Goal: Information Seeking & Learning: Find specific fact

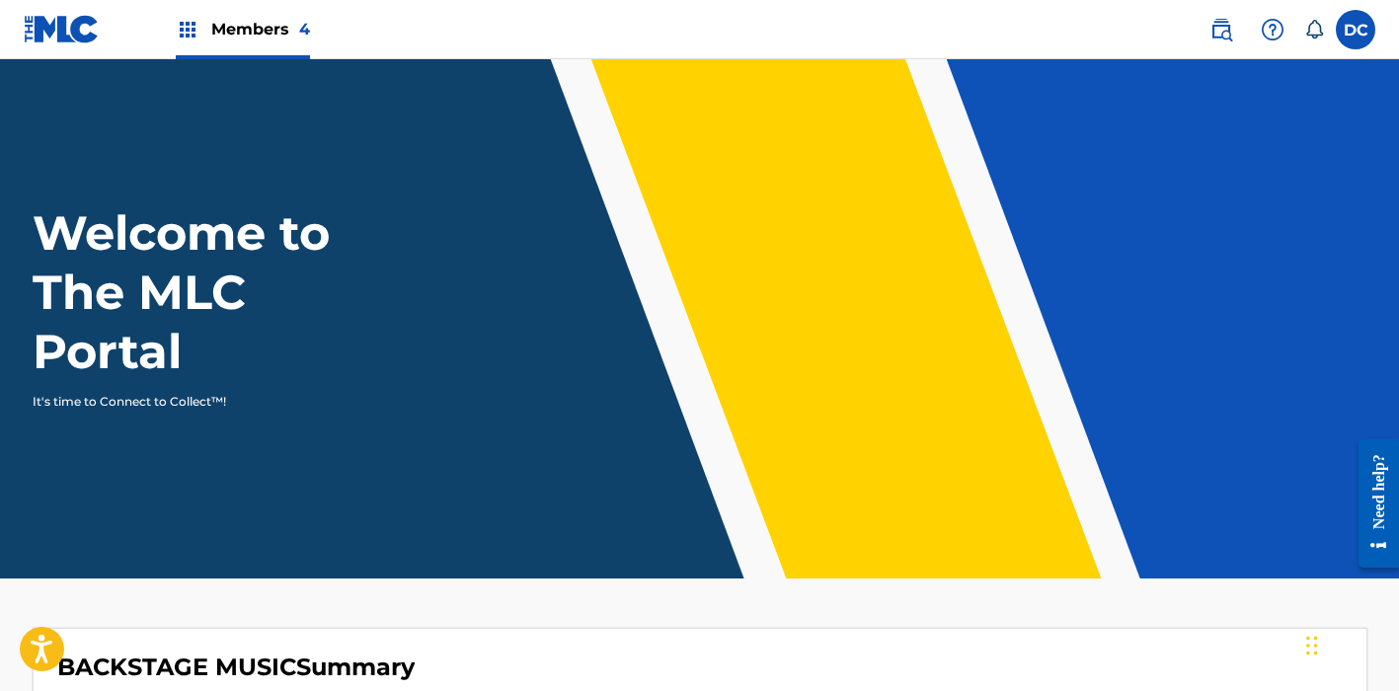
click at [265, 16] on div "Members 4" at bounding box center [243, 29] width 134 height 58
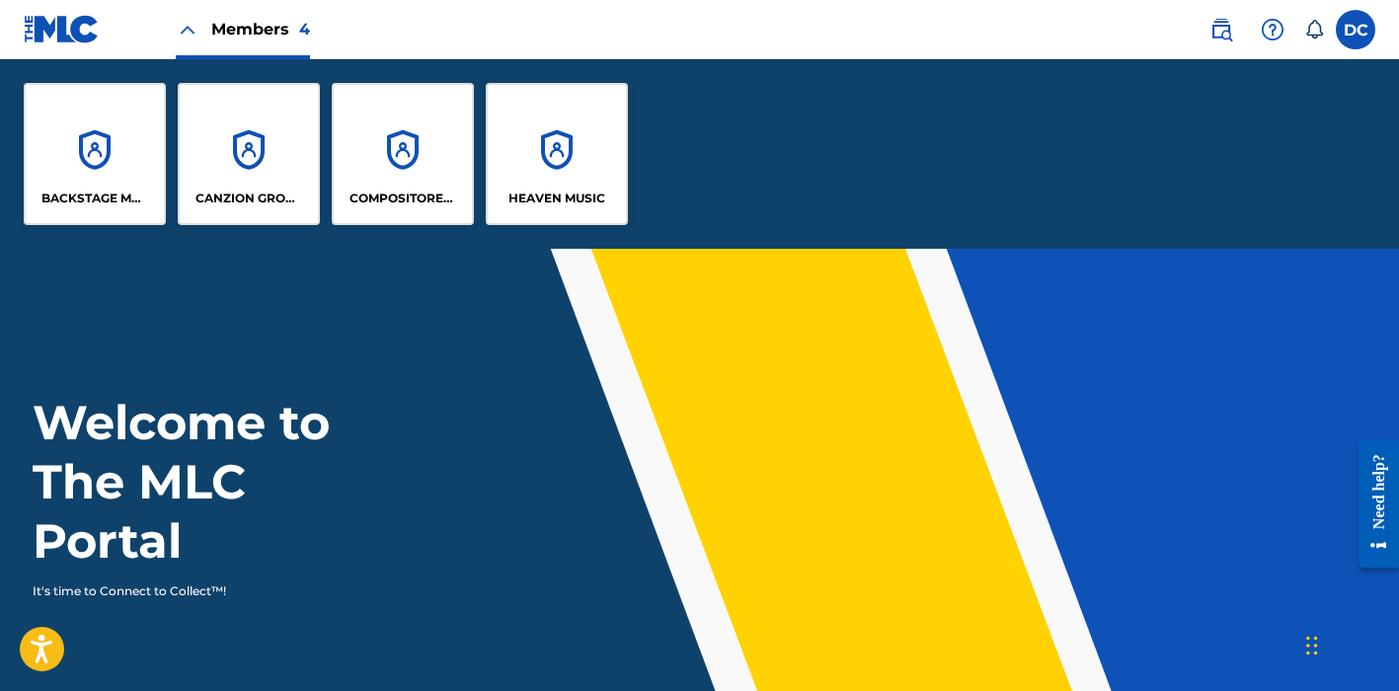
click at [133, 150] on div "BACKSTAGE MUSIC" at bounding box center [95, 154] width 142 height 142
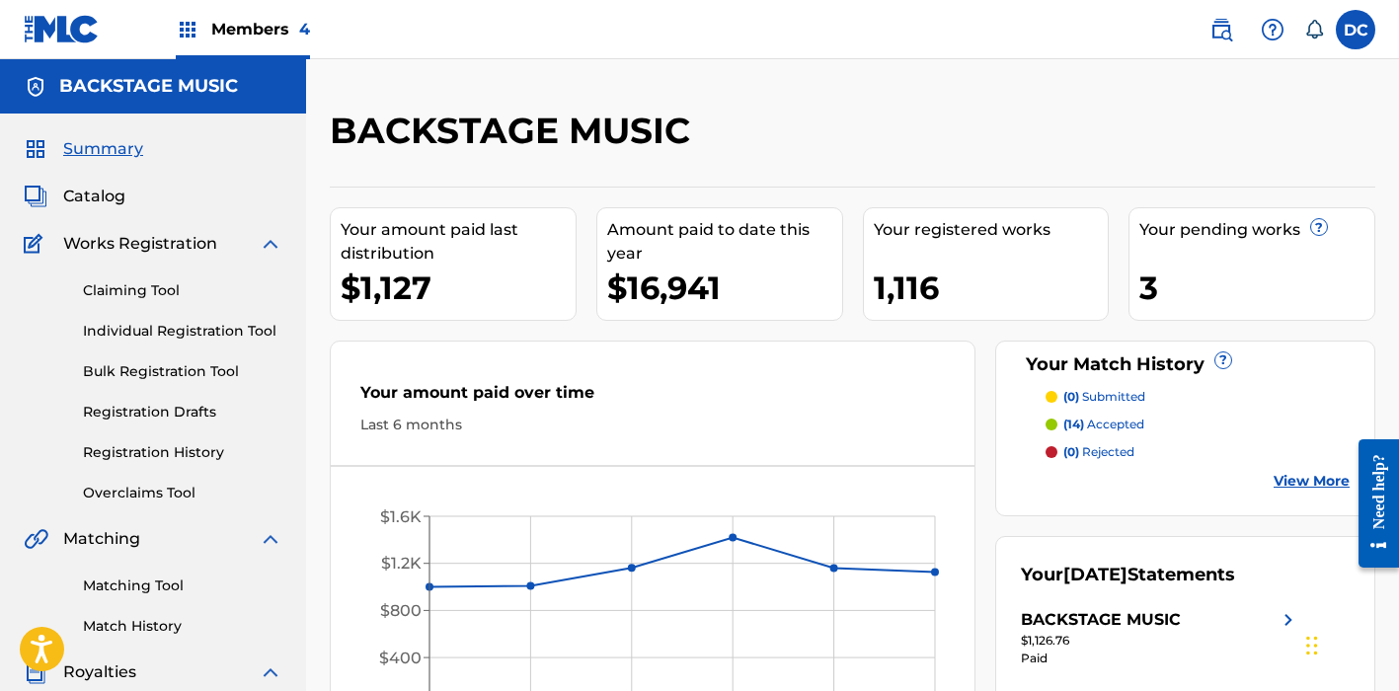
click at [115, 194] on span "Catalog" at bounding box center [94, 197] width 62 height 24
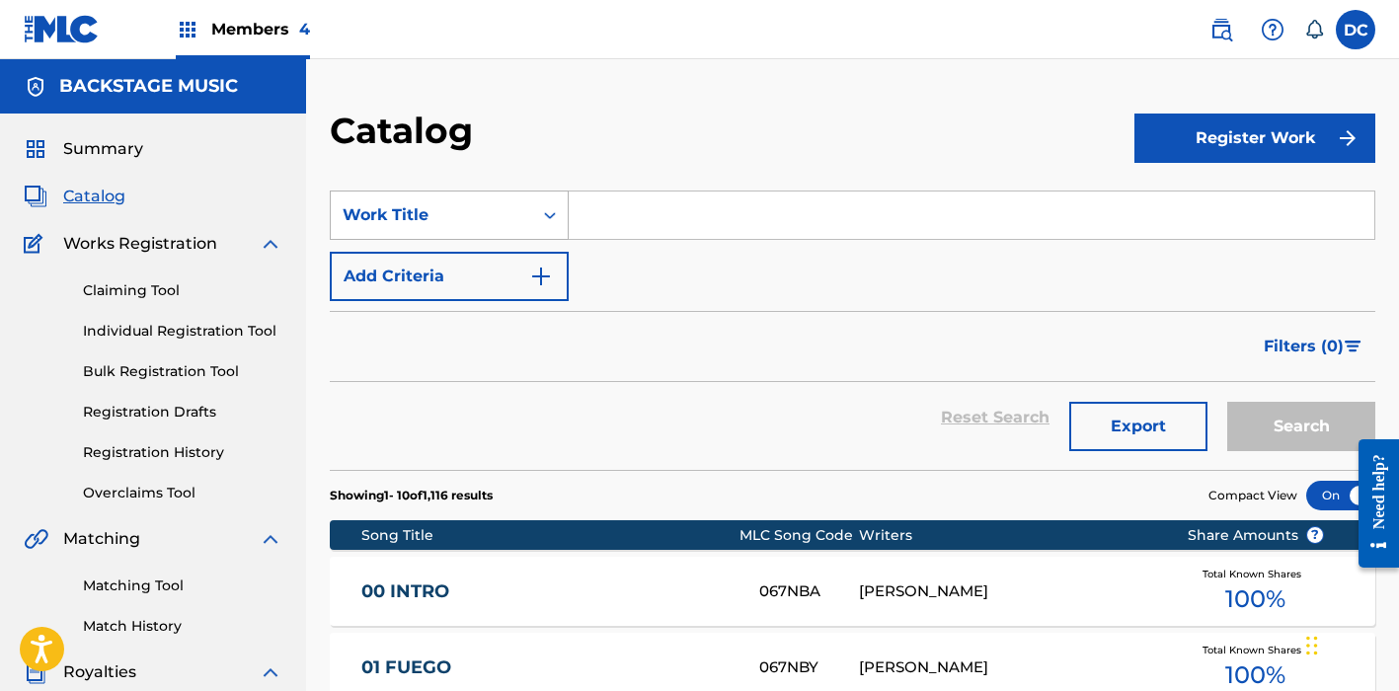
click at [499, 229] on div "Work Title" at bounding box center [431, 215] width 201 height 38
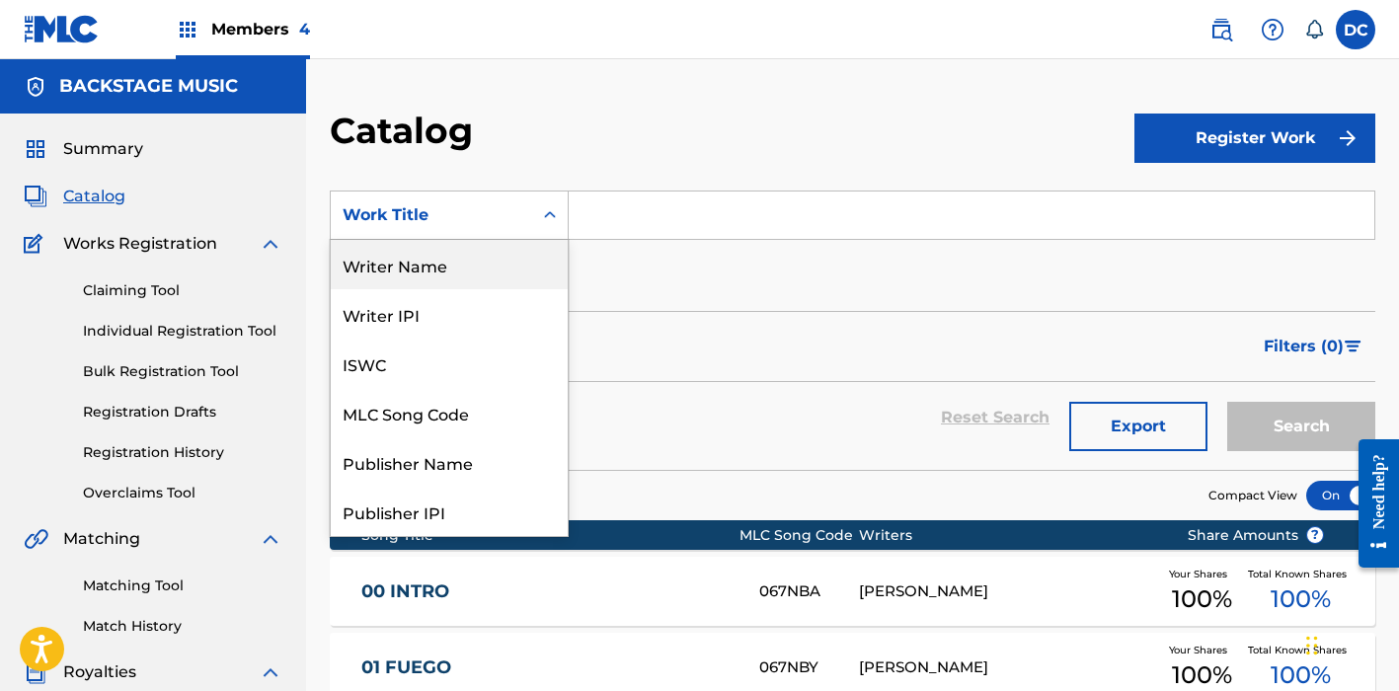
click at [452, 287] on div "Writer Name" at bounding box center [449, 264] width 237 height 49
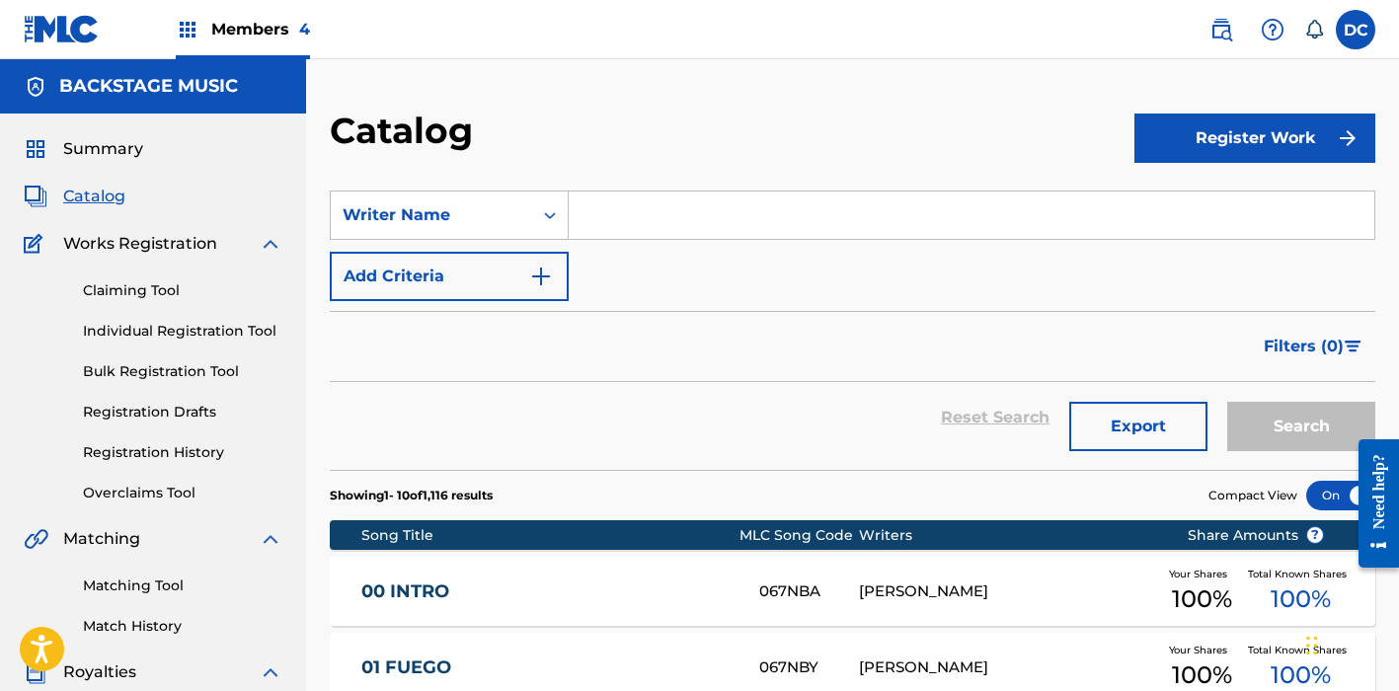
click at [663, 198] on input "Search Form" at bounding box center [971, 214] width 805 height 47
paste input "[PERSON_NAME]"
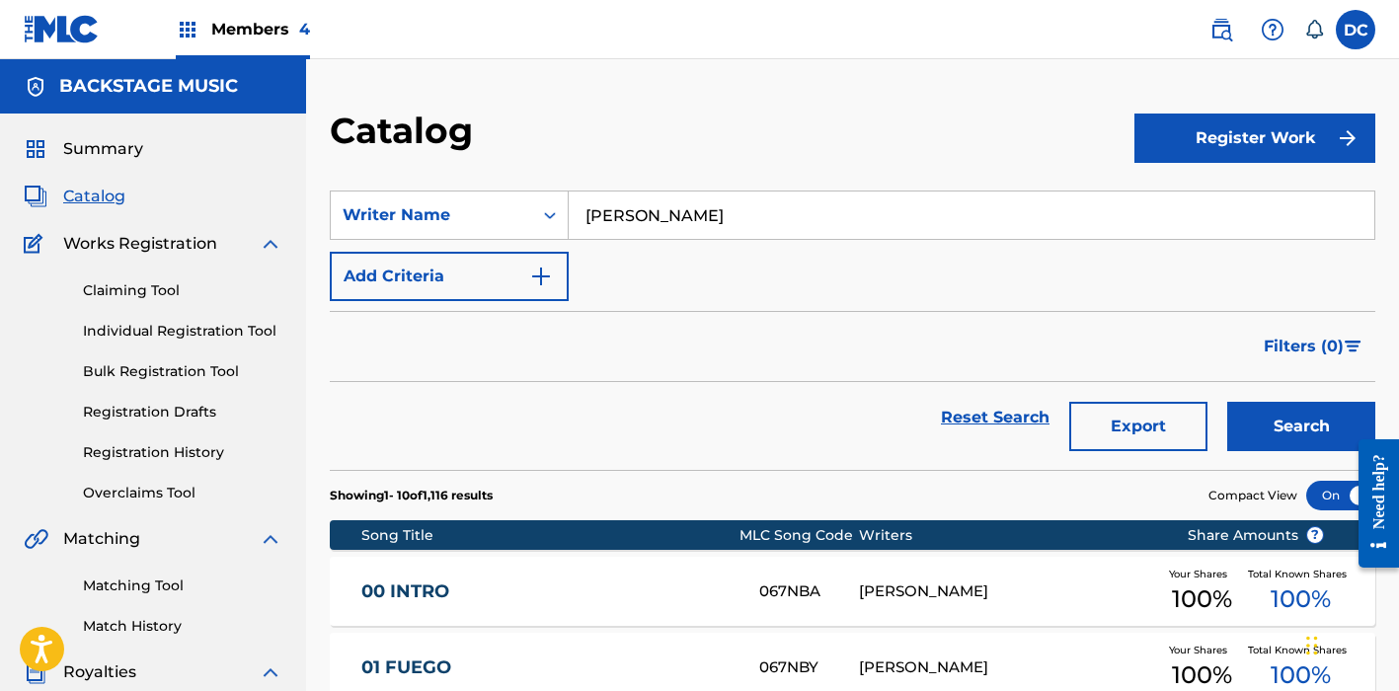
click at [685, 211] on input "[PERSON_NAME]" at bounding box center [971, 214] width 805 height 47
type input "[PERSON_NAME]"
click at [1301, 426] on button "Search" at bounding box center [1301, 426] width 148 height 49
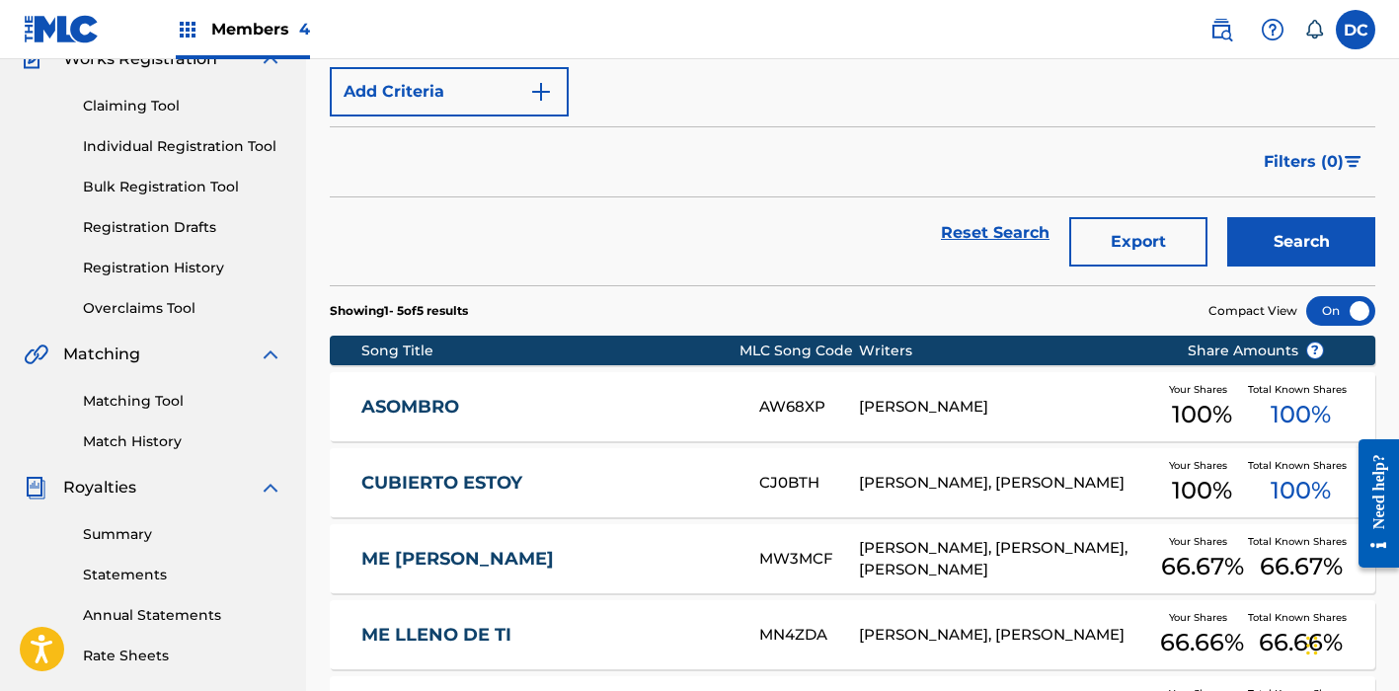
scroll to position [185, 0]
click at [657, 393] on div "ASOMBRO AW68XP [PERSON_NAME] Your Shares 100 % Total Known Shares 100 %" at bounding box center [852, 406] width 1045 height 69
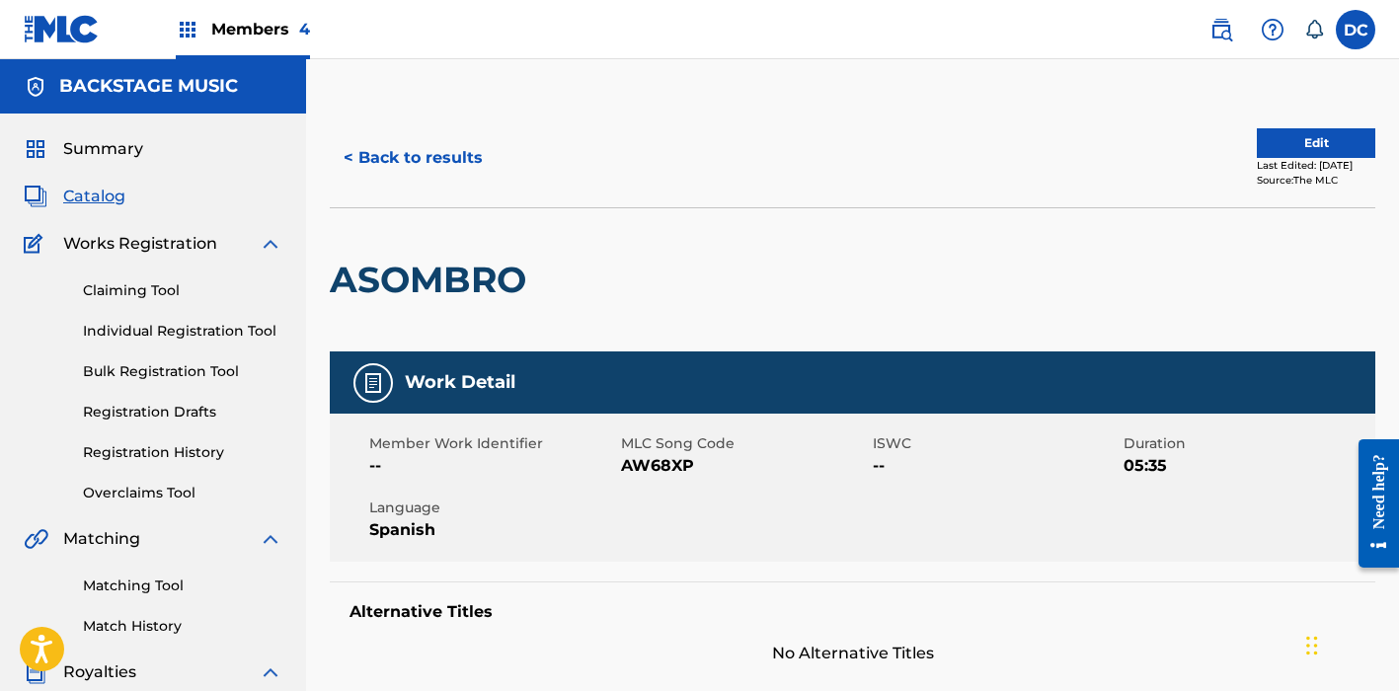
click at [637, 454] on span "AW68XP" at bounding box center [744, 466] width 247 height 24
copy span "AW68XP"
click at [428, 167] on button "< Back to results" at bounding box center [413, 157] width 167 height 49
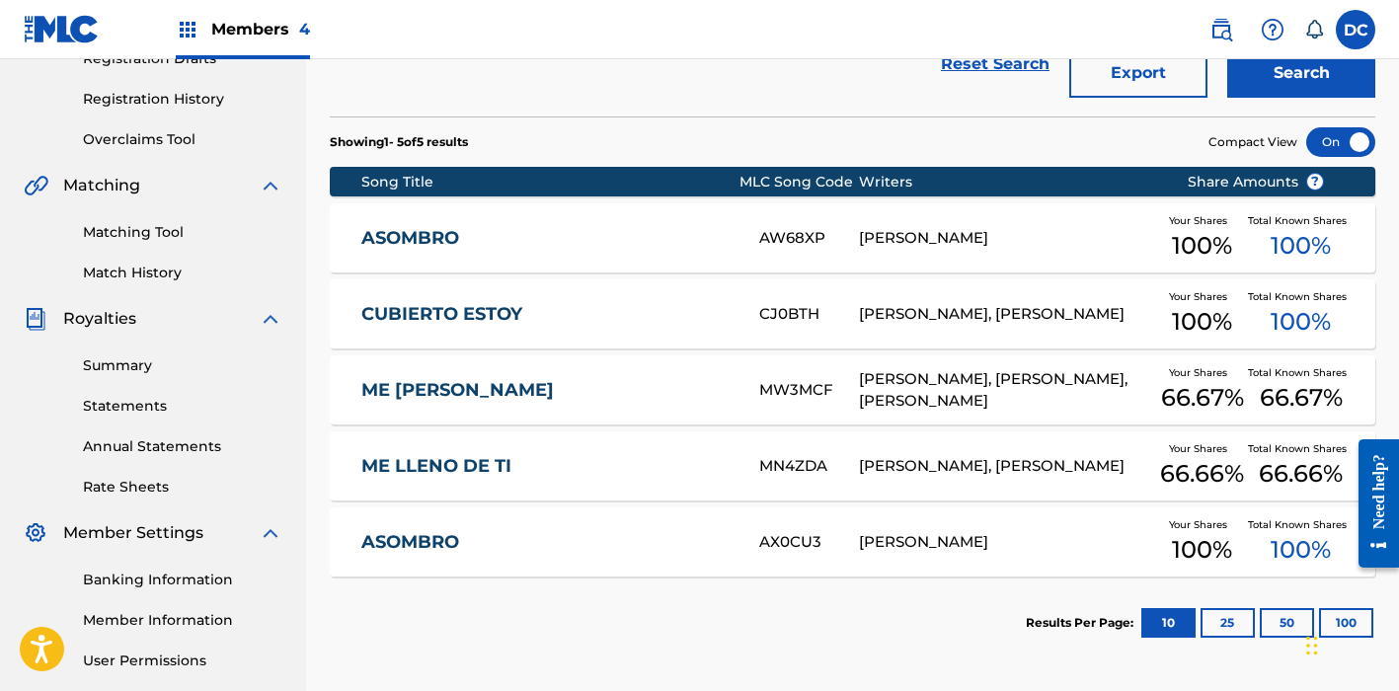
scroll to position [360, 0]
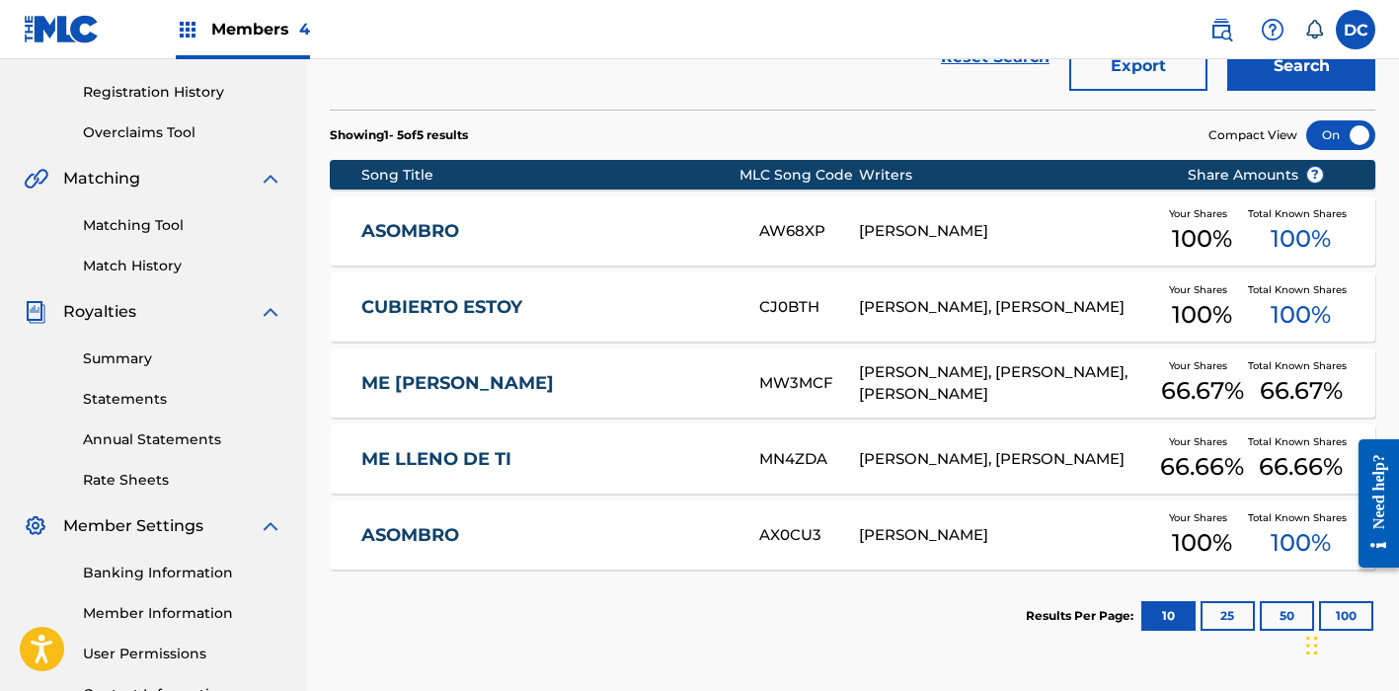
click at [656, 460] on link "ME LLENO DE TI" at bounding box center [547, 459] width 372 height 23
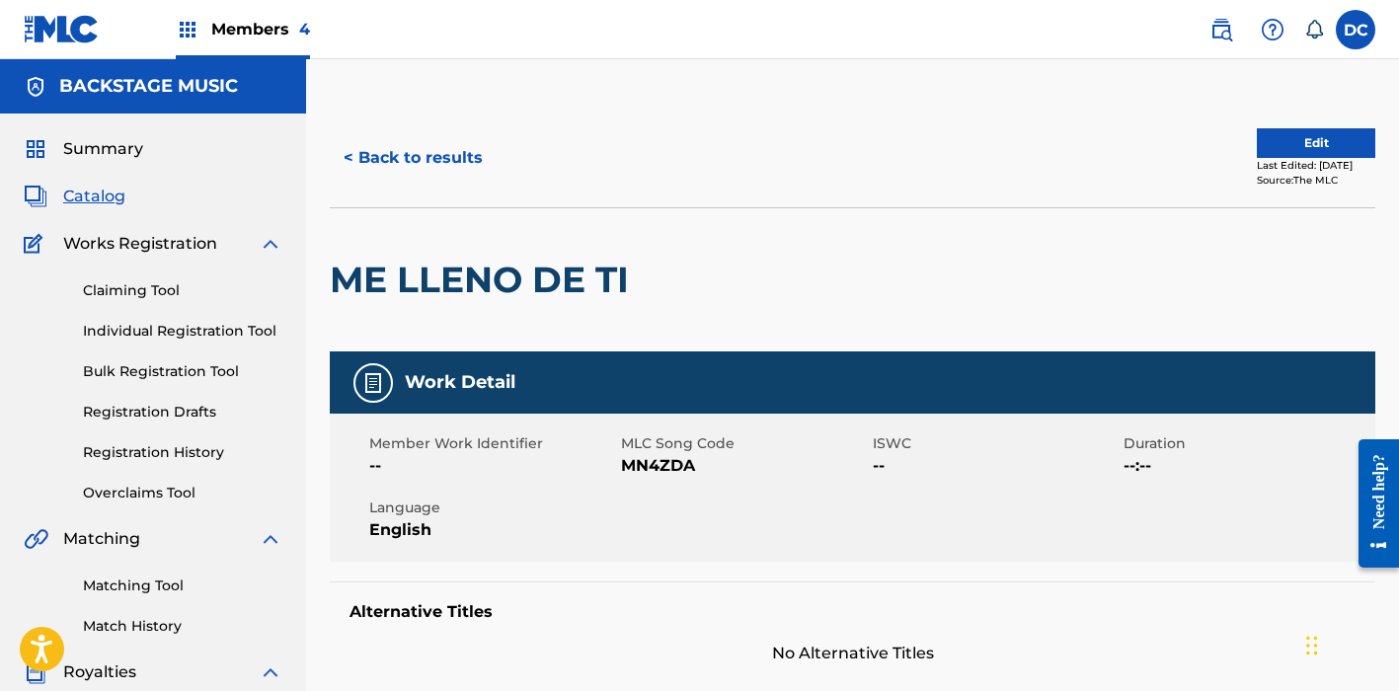
click at [658, 471] on span "MN4ZDA" at bounding box center [744, 466] width 247 height 24
copy span "MN4ZDA"
click at [435, 155] on button "< Back to results" at bounding box center [413, 157] width 167 height 49
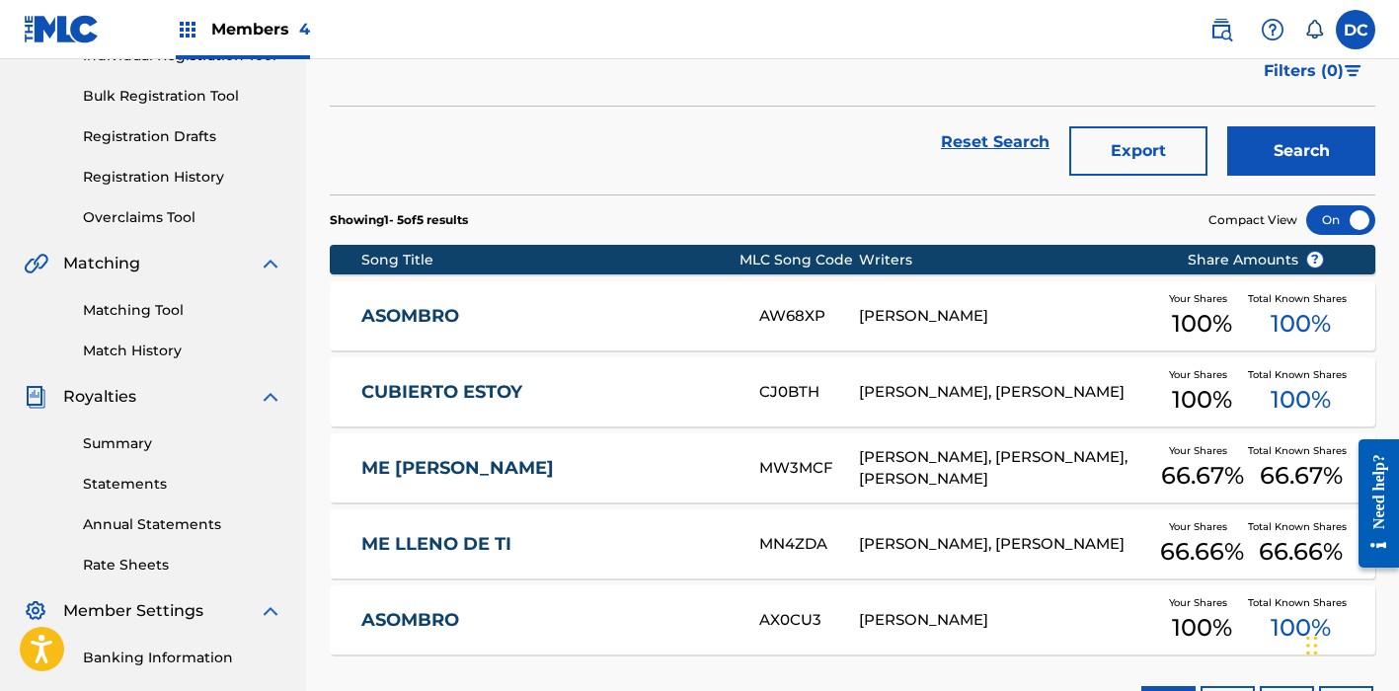
scroll to position [280, 0]
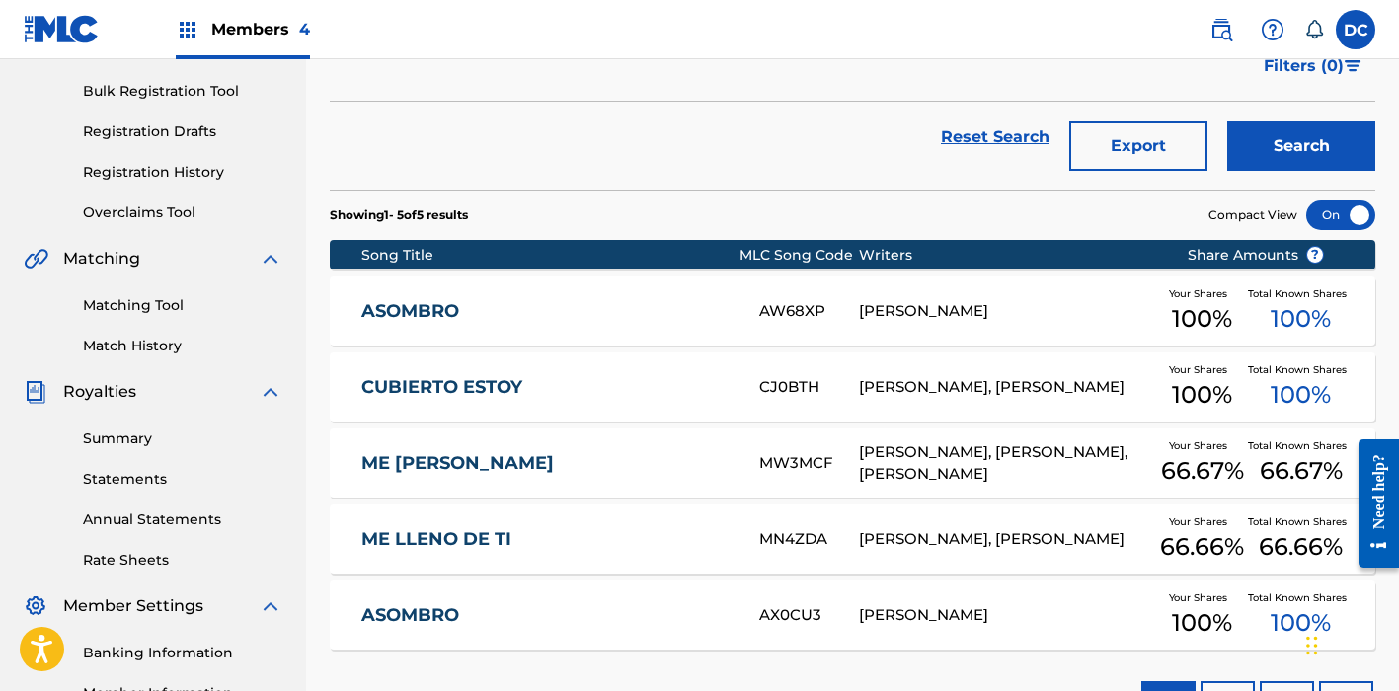
click at [530, 384] on link "CUBIERTO ESTOY" at bounding box center [547, 387] width 372 height 23
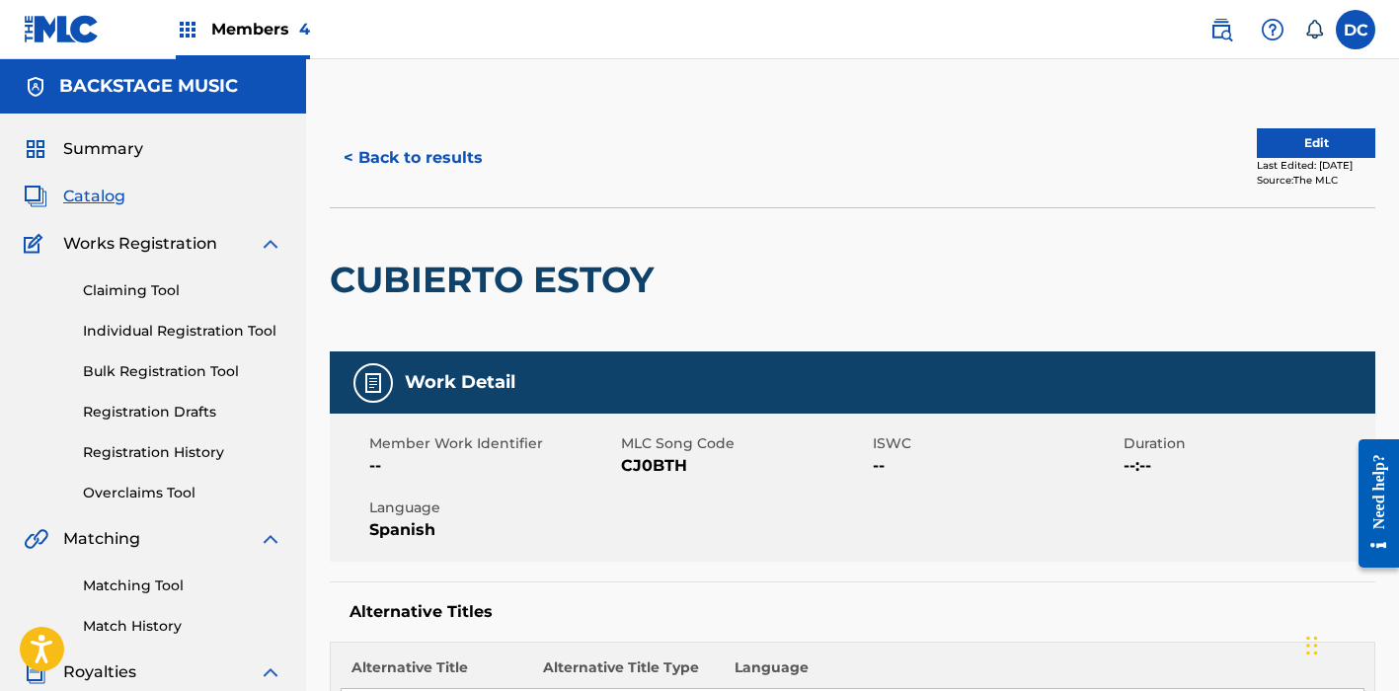
click at [648, 456] on span "CJ0BTH" at bounding box center [744, 466] width 247 height 24
copy span "CJ0BTH"
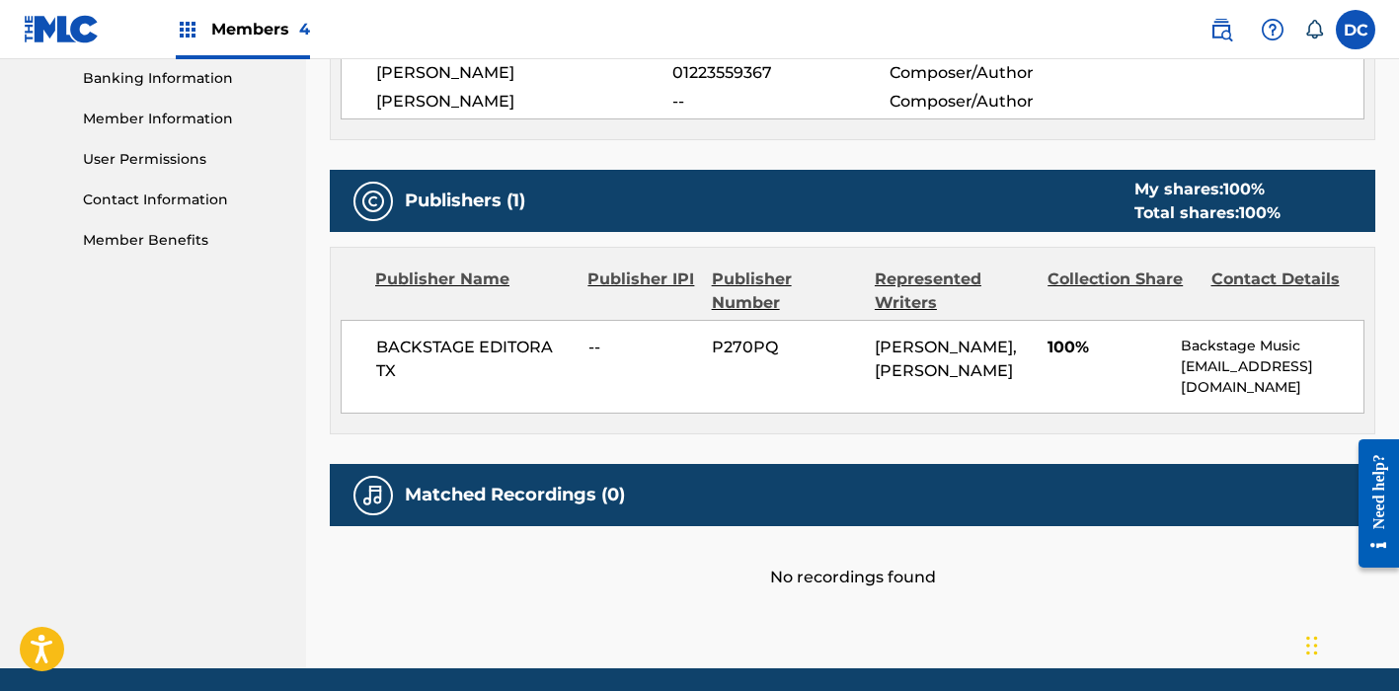
scroll to position [866, 0]
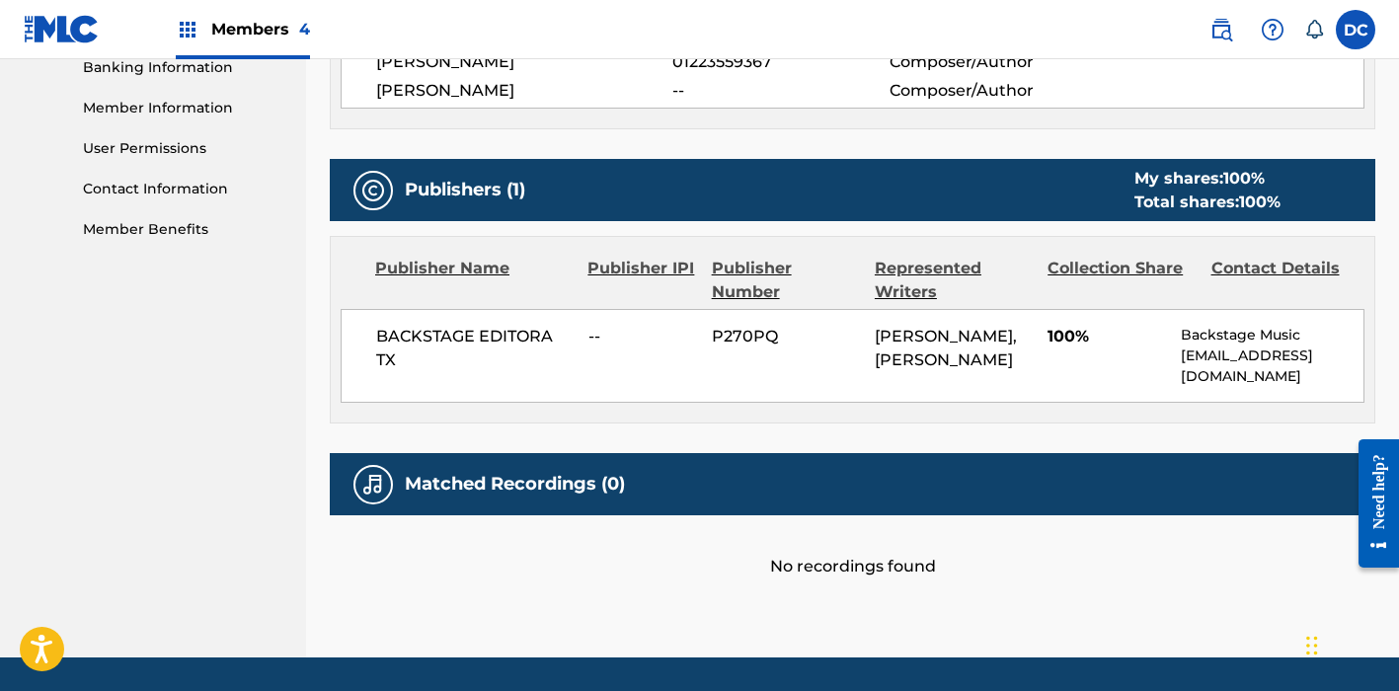
click at [420, 1] on nav "Members [DATE] DC [PERSON_NAME] [PERSON_NAME][EMAIL_ADDRESS][DOMAIN_NAME] Notif…" at bounding box center [699, 29] width 1399 height 59
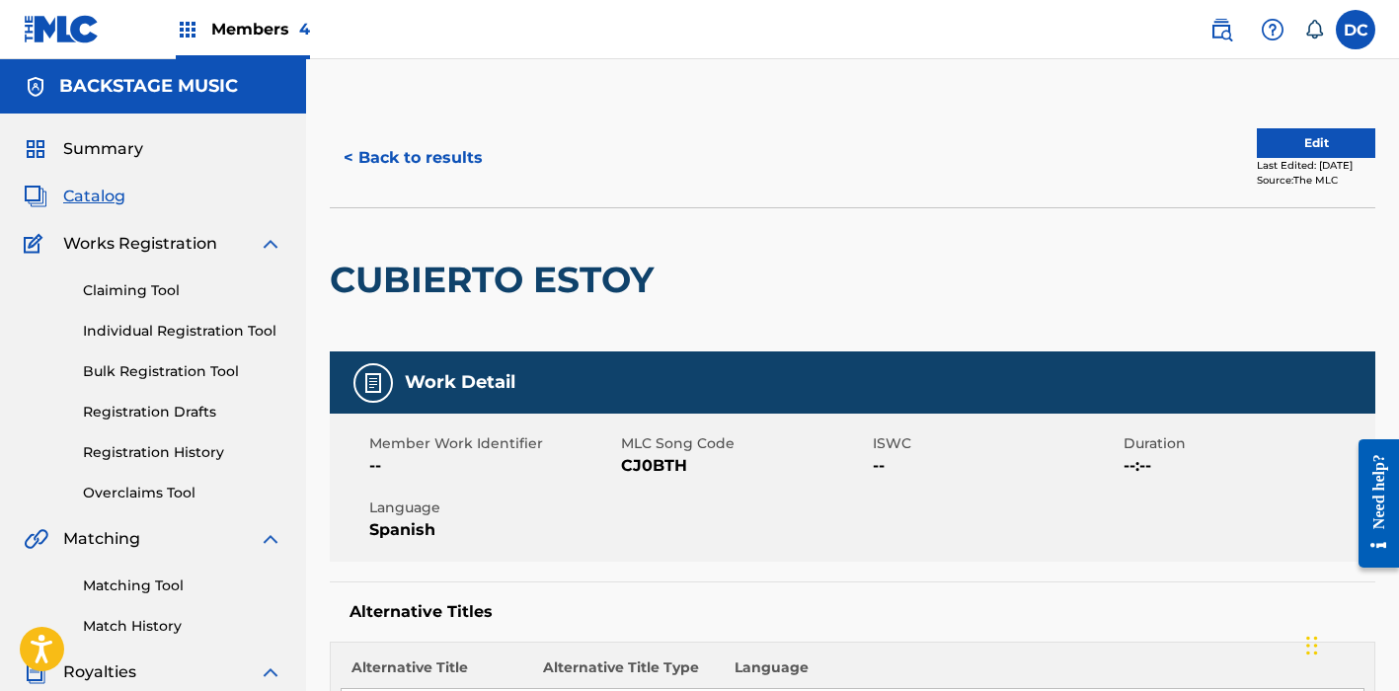
scroll to position [-1, 0]
click at [431, 169] on button "< Back to results" at bounding box center [413, 157] width 167 height 49
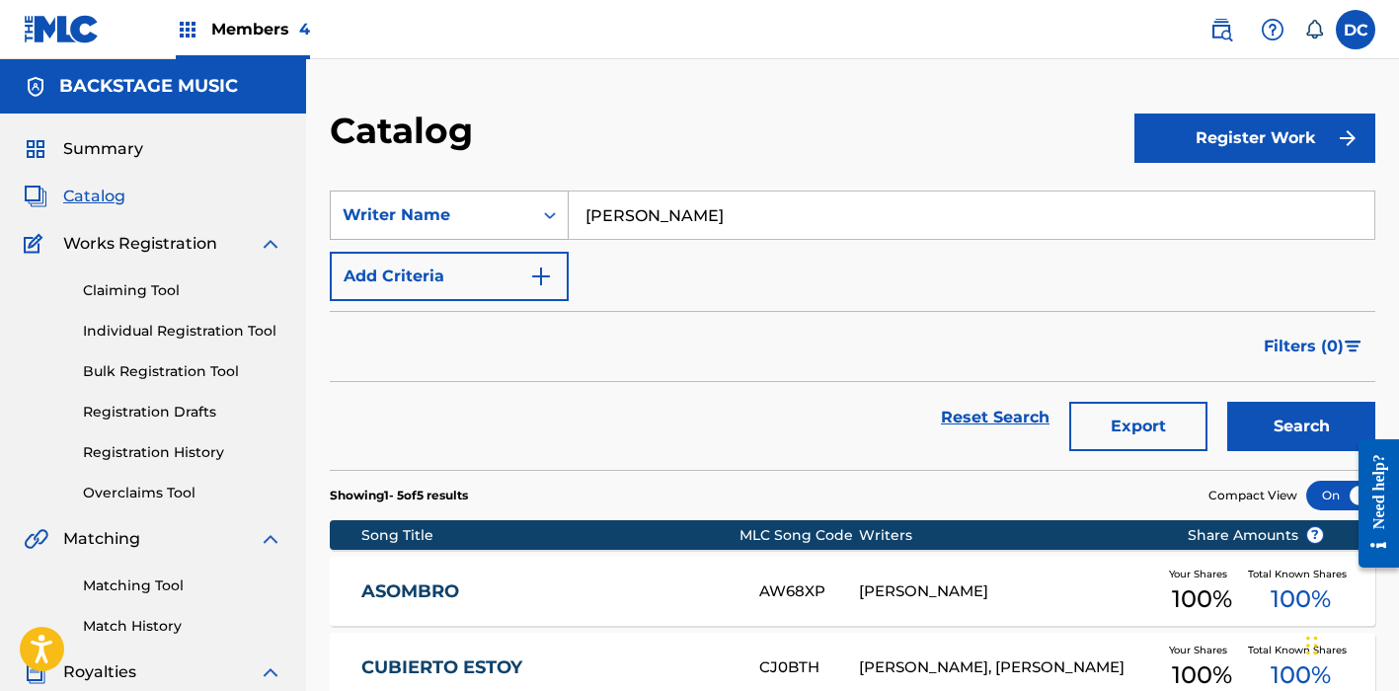
drag, startPoint x: 855, startPoint y: 211, endPoint x: 565, endPoint y: 213, distance: 290.2
click at [565, 213] on div "SearchWithCriteria93910dd8-300d-4fd3-9eb6-3169cccf0df9 Writer Name [PERSON_NAME]" at bounding box center [852, 214] width 1045 height 49
paste input "[PERSON_NAME]"
click at [724, 213] on input "[PERSON_NAME]" at bounding box center [971, 214] width 805 height 47
type input "[PERSON_NAME]"
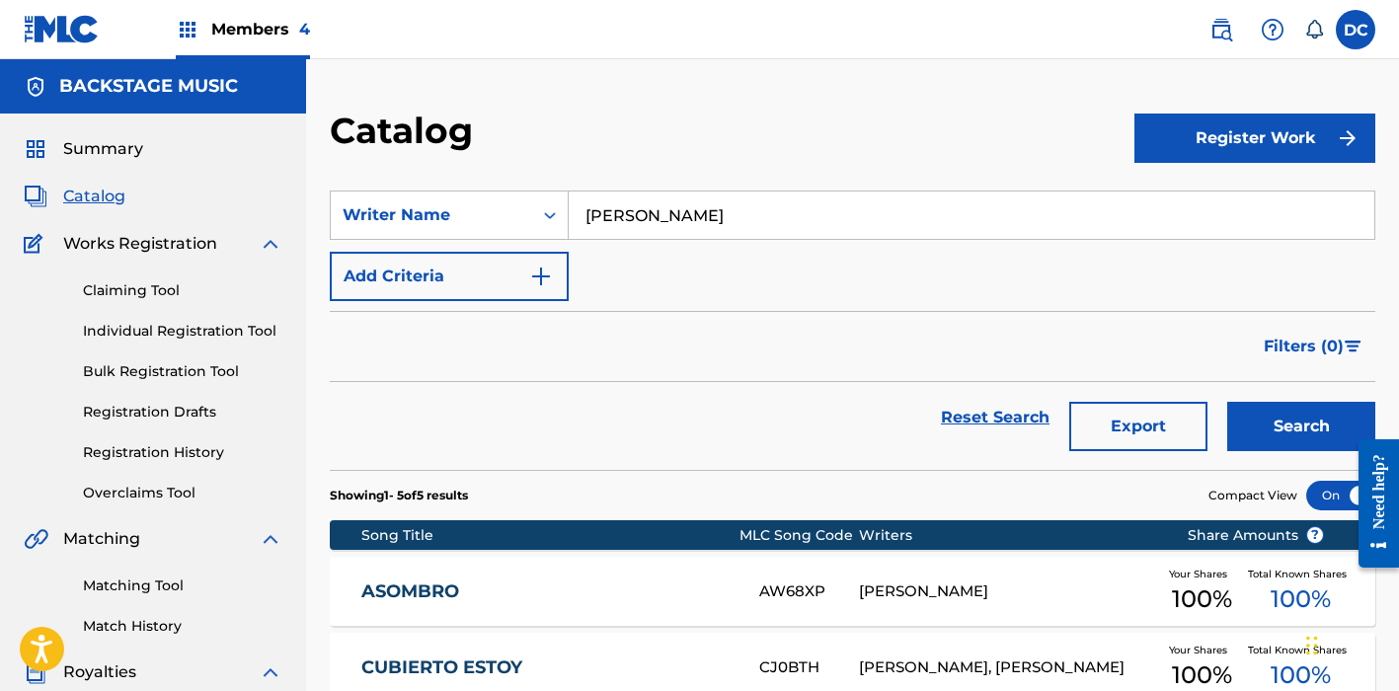
click at [1301, 426] on button "Search" at bounding box center [1301, 426] width 148 height 49
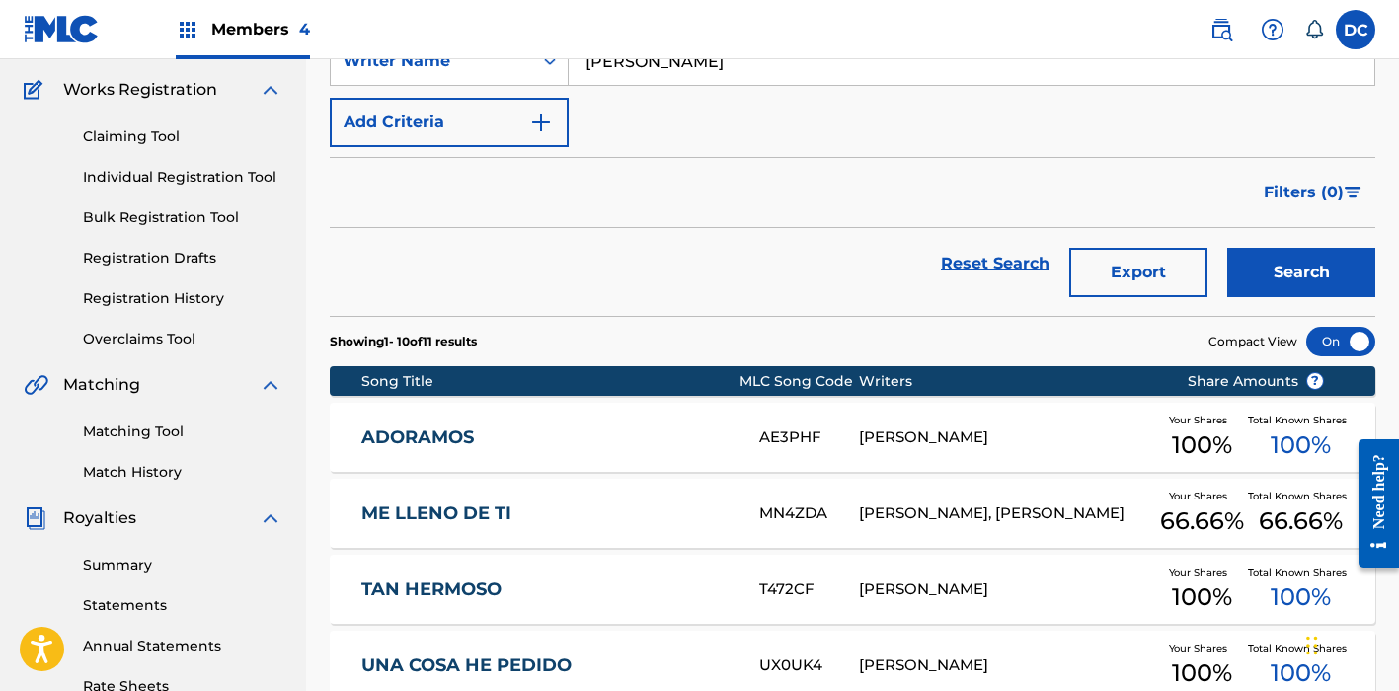
scroll to position [164, 0]
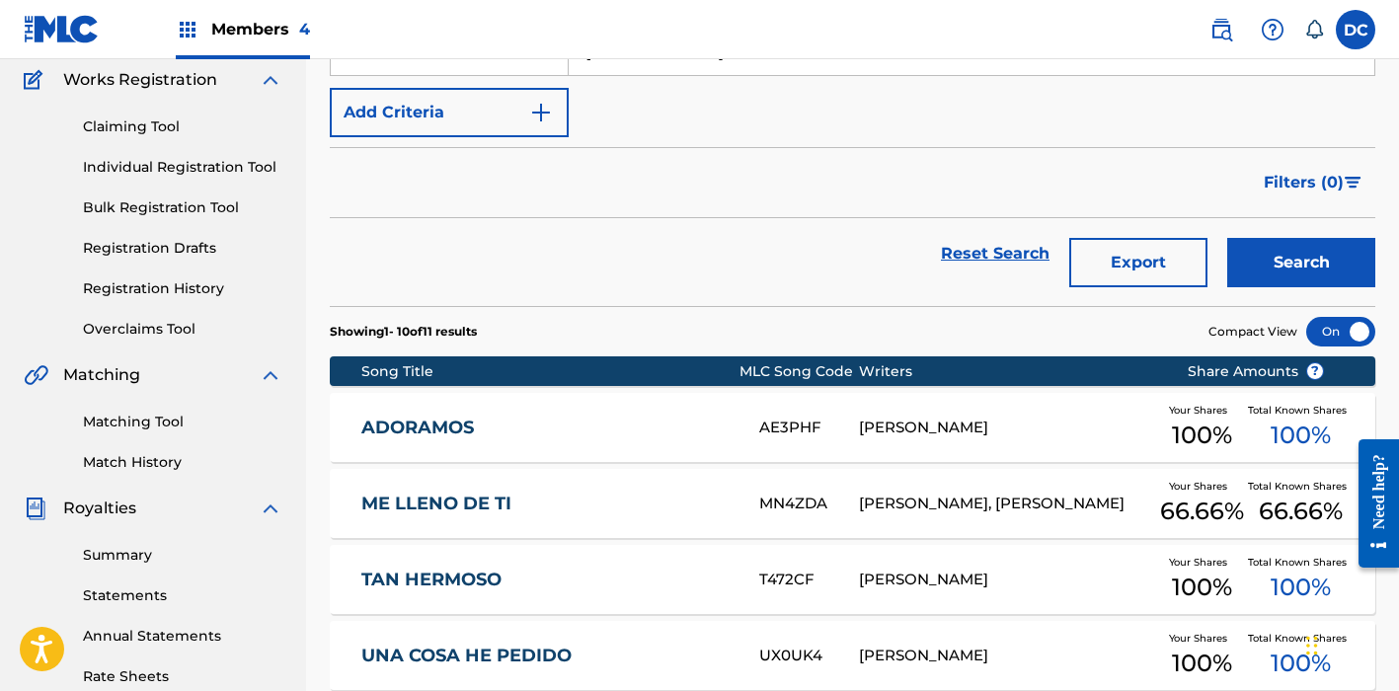
click at [597, 423] on link "ADORAMOS" at bounding box center [547, 428] width 372 height 23
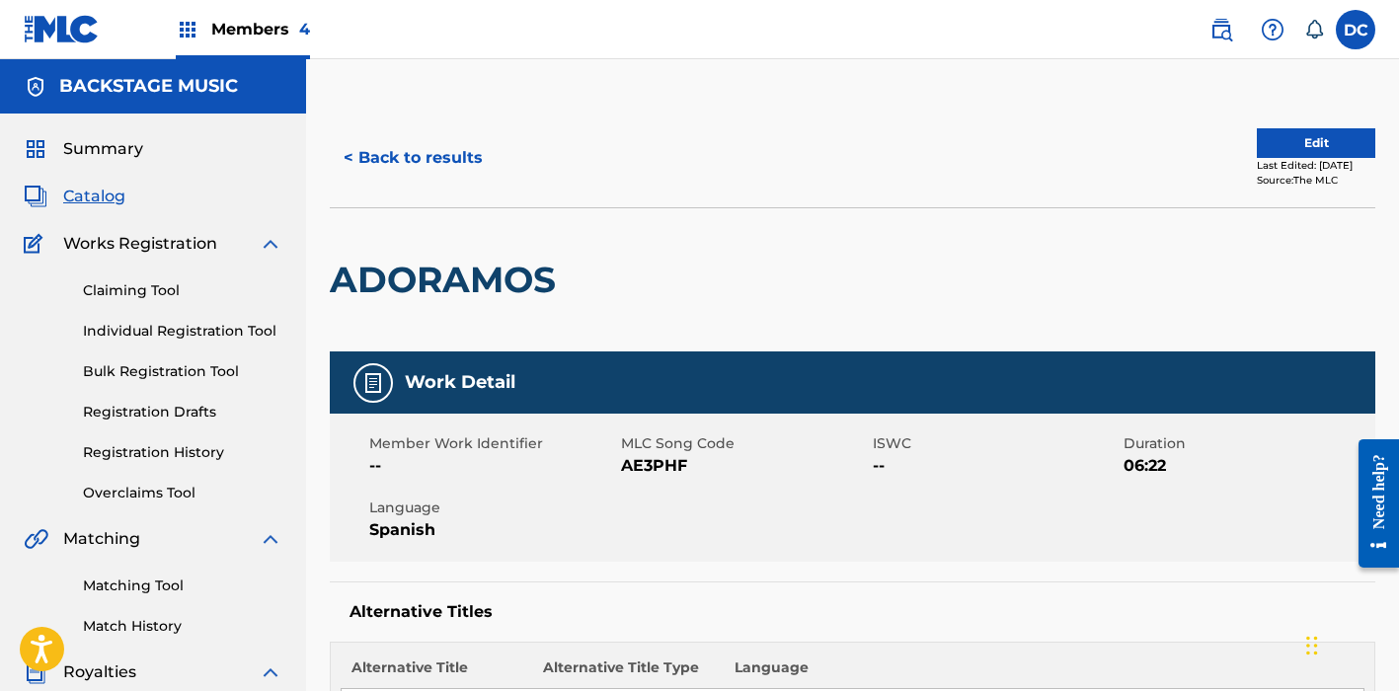
click at [408, 168] on button "< Back to results" at bounding box center [413, 157] width 167 height 49
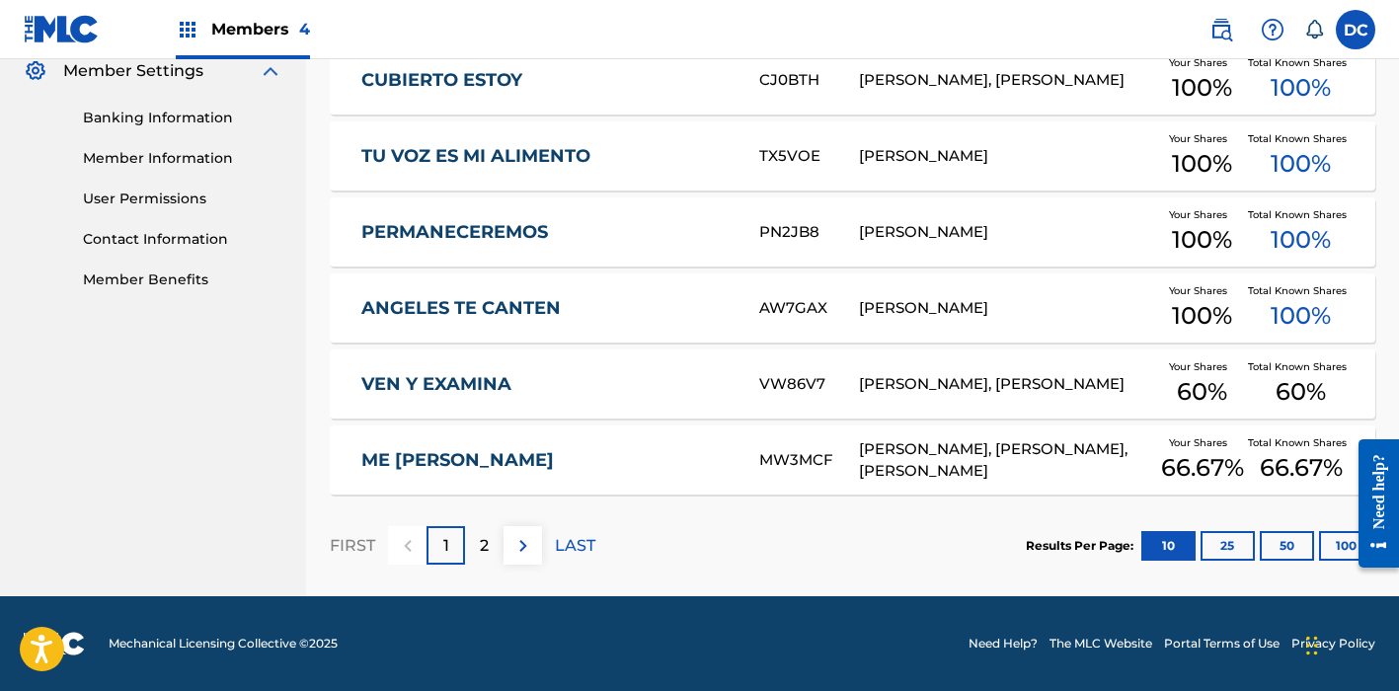
scroll to position [815, 0]
click at [712, 383] on link "VEN Y EXAMINA" at bounding box center [547, 384] width 372 height 23
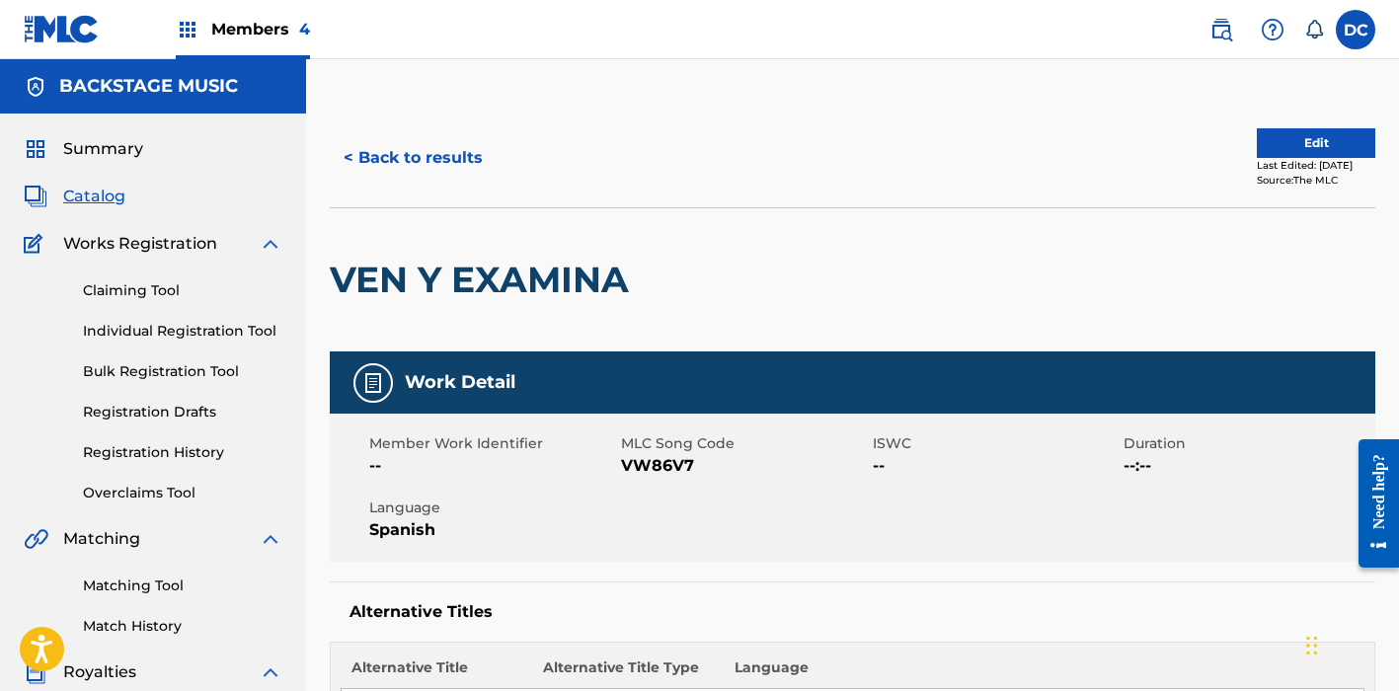
click at [658, 467] on span "VW86V7" at bounding box center [744, 466] width 247 height 24
copy span "VW86V7"
click at [423, 167] on button "< Back to results" at bounding box center [413, 157] width 167 height 49
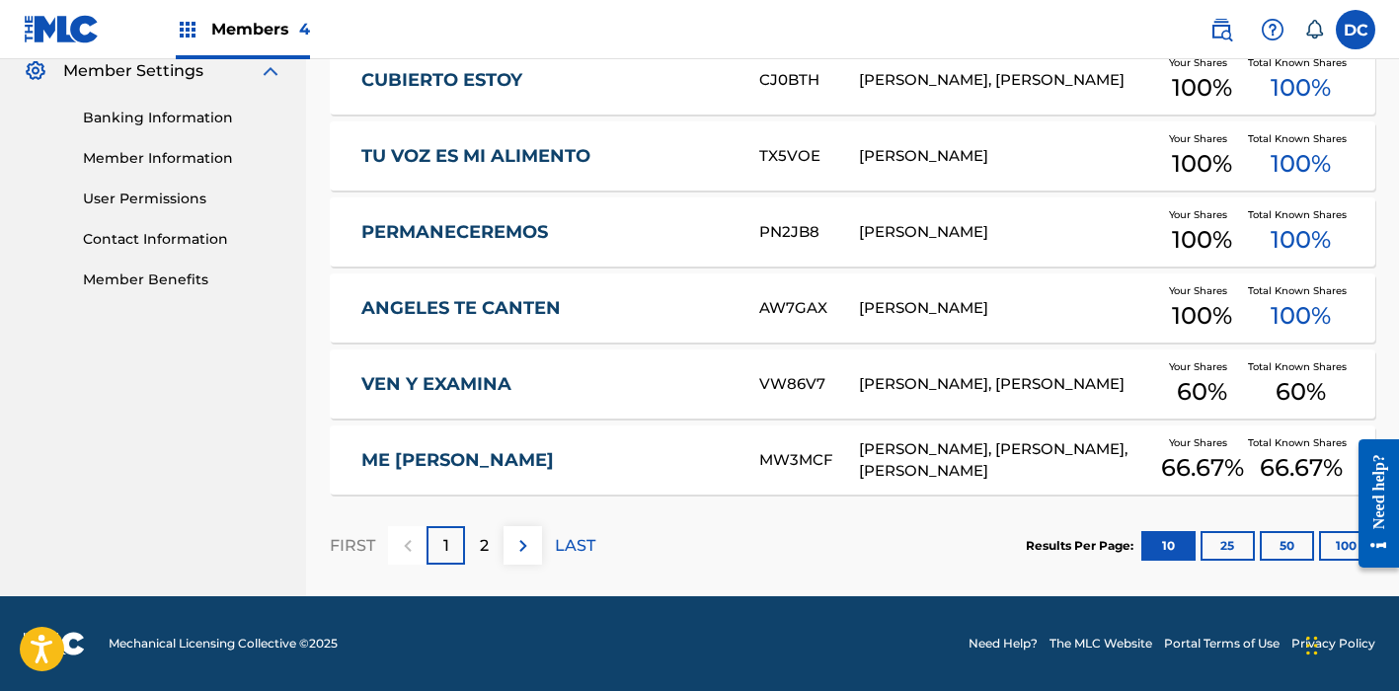
click at [1237, 536] on button "25" at bounding box center [1227, 546] width 54 height 30
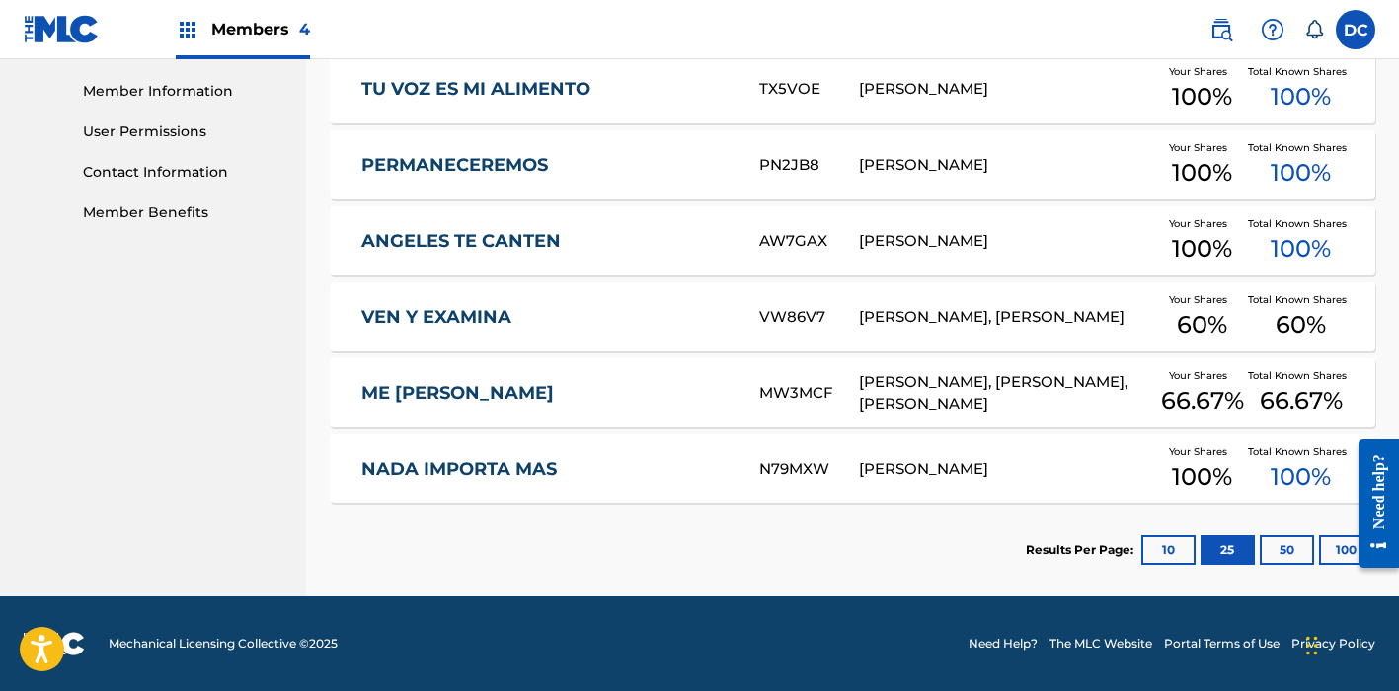
scroll to position [882, 0]
click at [656, 459] on link "NADA IMPORTA MAS" at bounding box center [547, 469] width 372 height 23
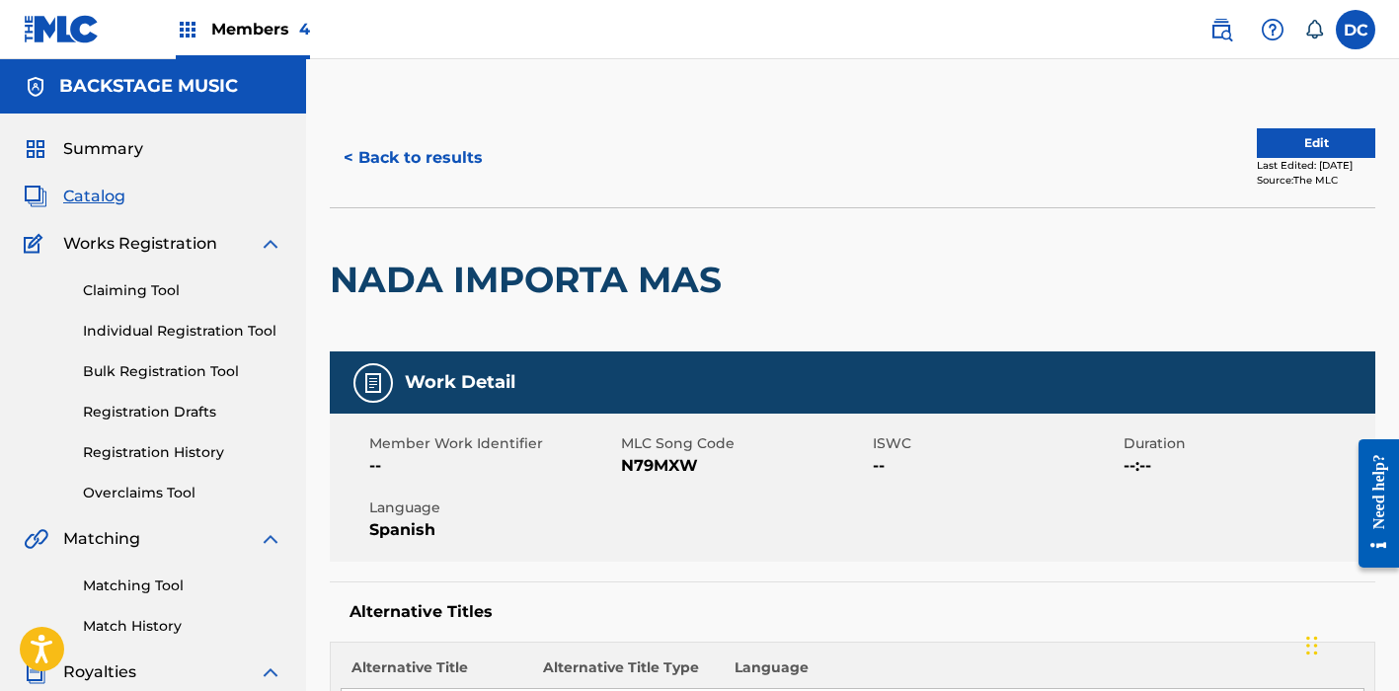
click at [665, 460] on span "N79MXW" at bounding box center [744, 466] width 247 height 24
copy span "N79MXW"
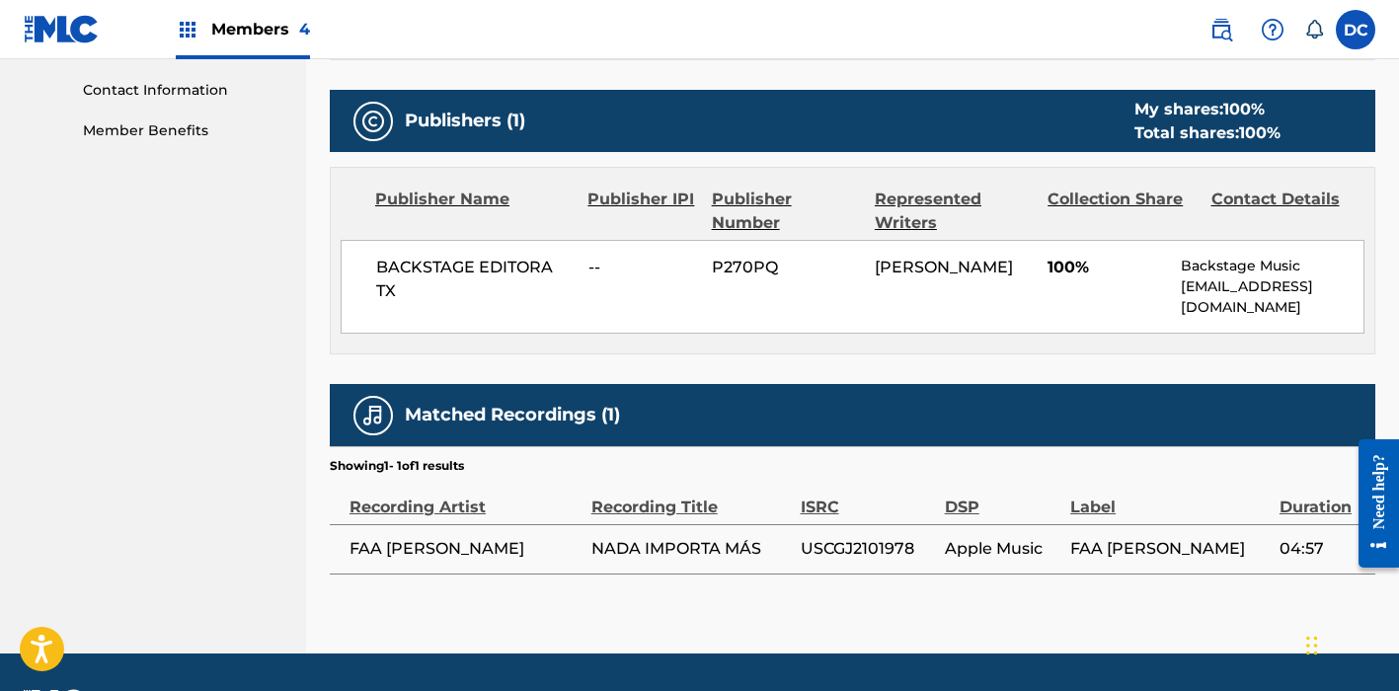
scroll to position [981, 0]
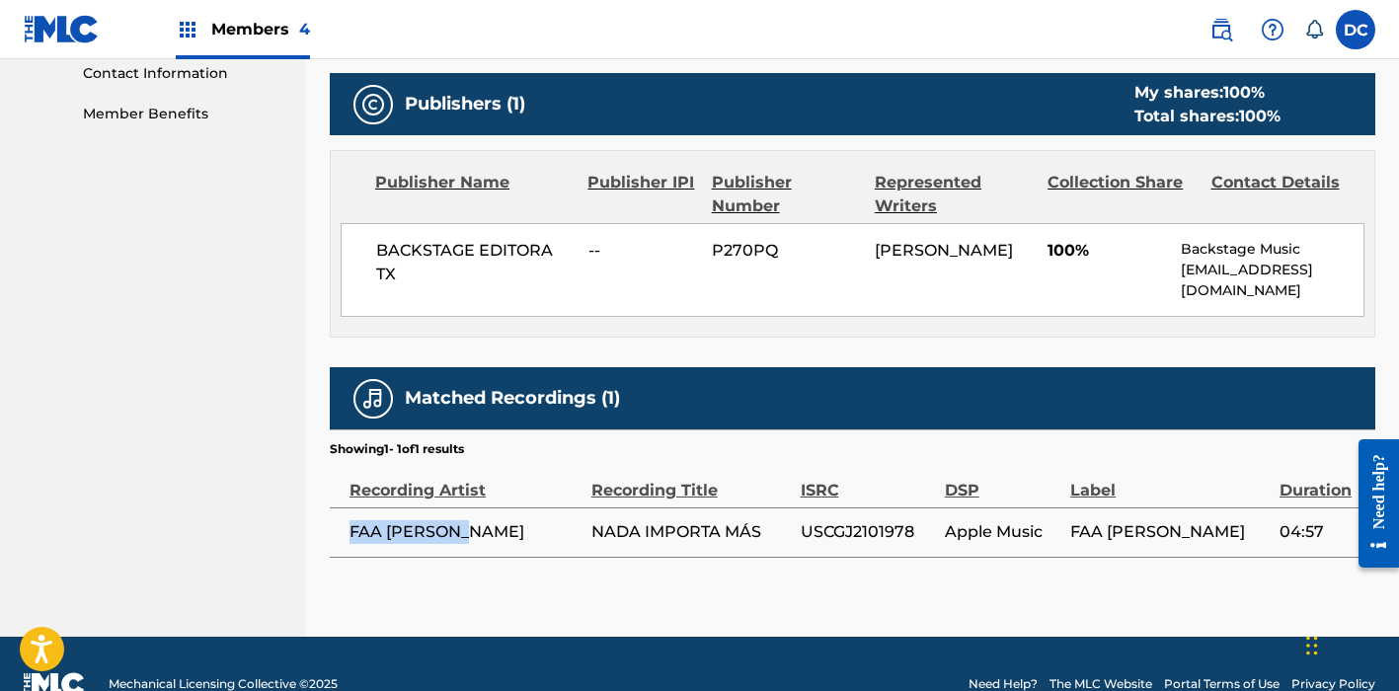
drag, startPoint x: 481, startPoint y: 533, endPoint x: 348, endPoint y: 533, distance: 132.3
click at [348, 533] on td "FAA [PERSON_NAME]" at bounding box center [461, 531] width 262 height 49
copy span "FAA [PERSON_NAME]"
click at [861, 527] on span "USCGJ2101978" at bounding box center [867, 532] width 134 height 24
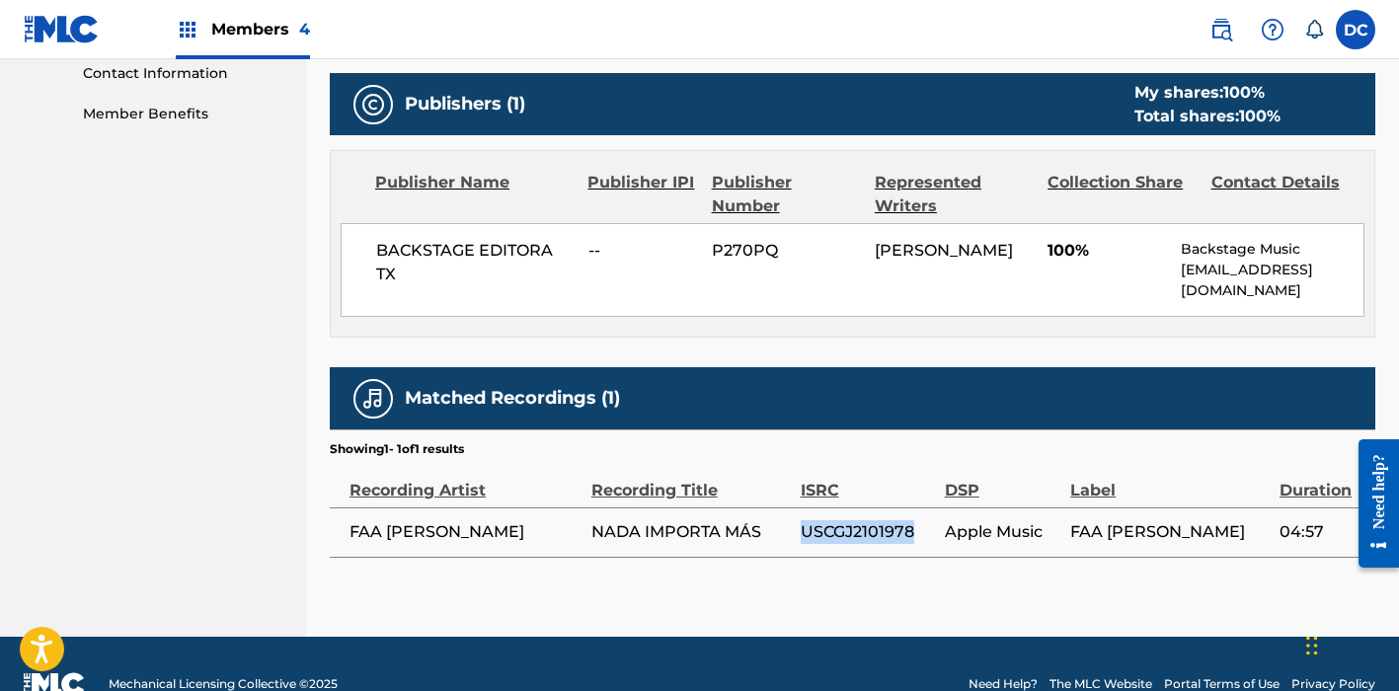
copy span "USCGJ2101978"
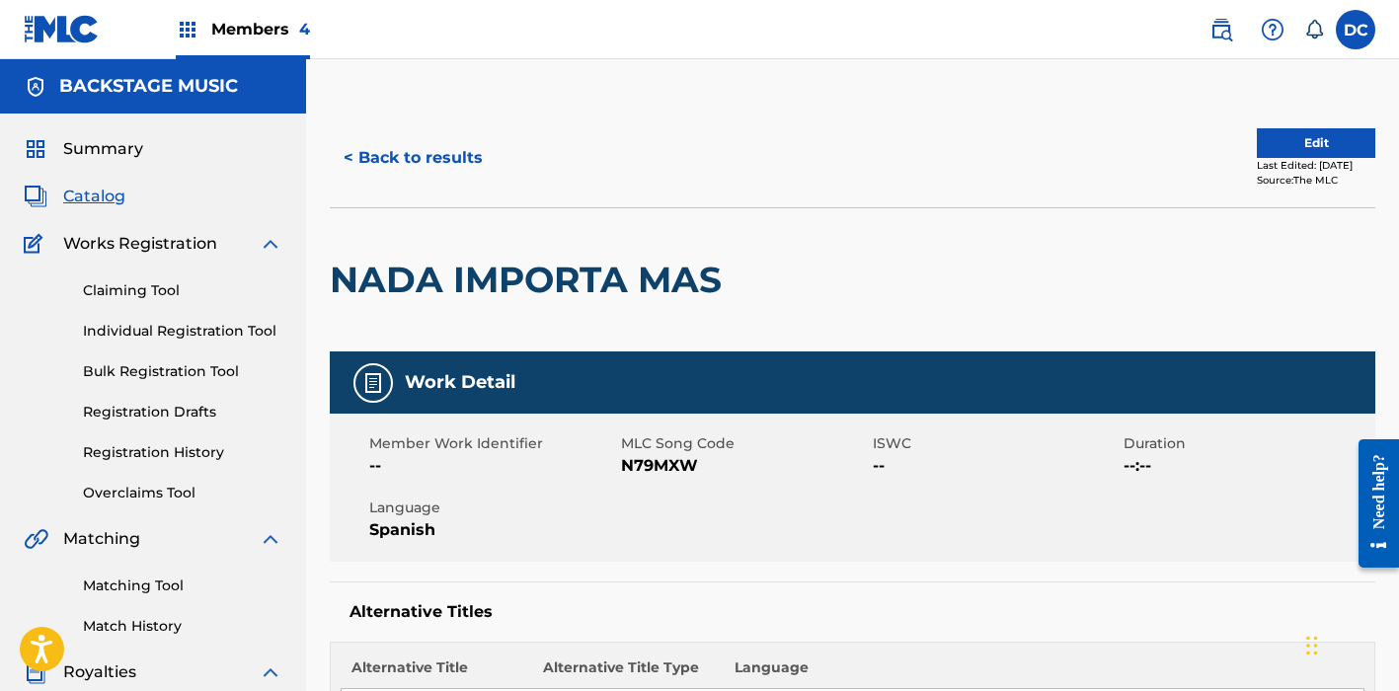
scroll to position [0, 0]
click at [395, 160] on button "< Back to results" at bounding box center [413, 157] width 167 height 49
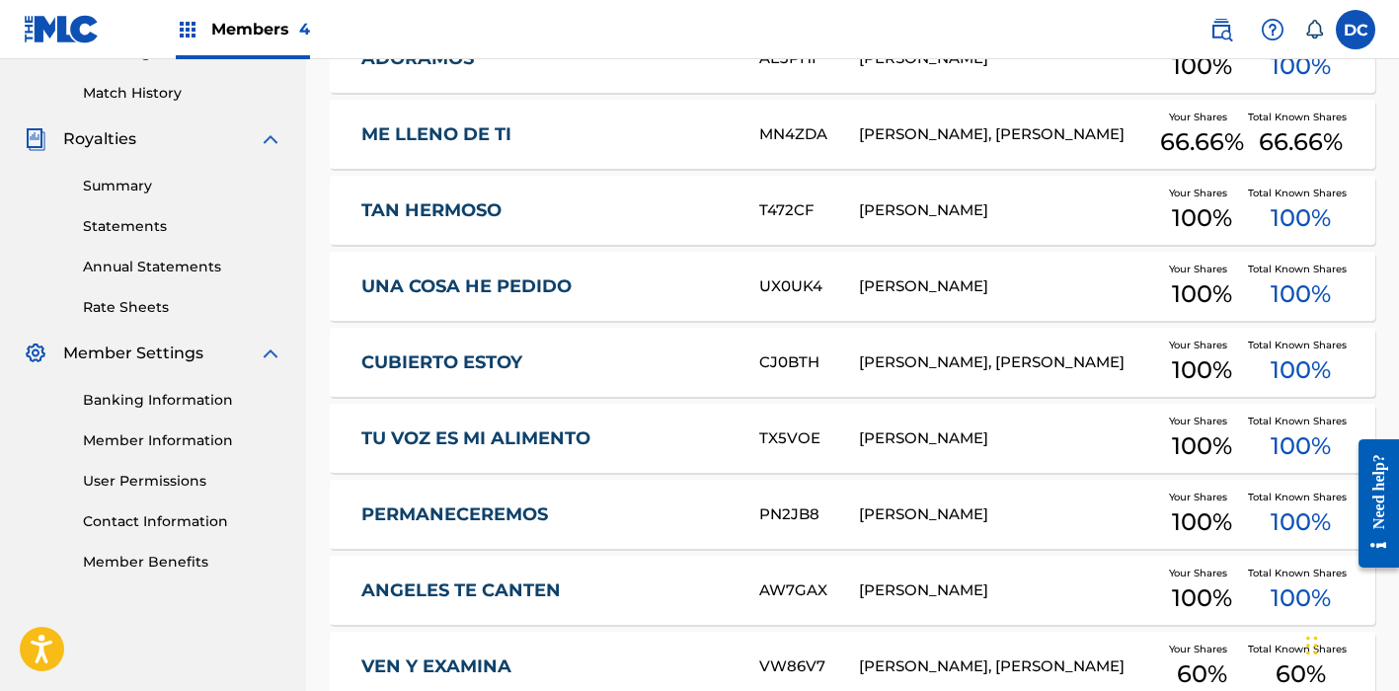
click at [598, 514] on link "PERMANECEREMOS" at bounding box center [547, 514] width 372 height 23
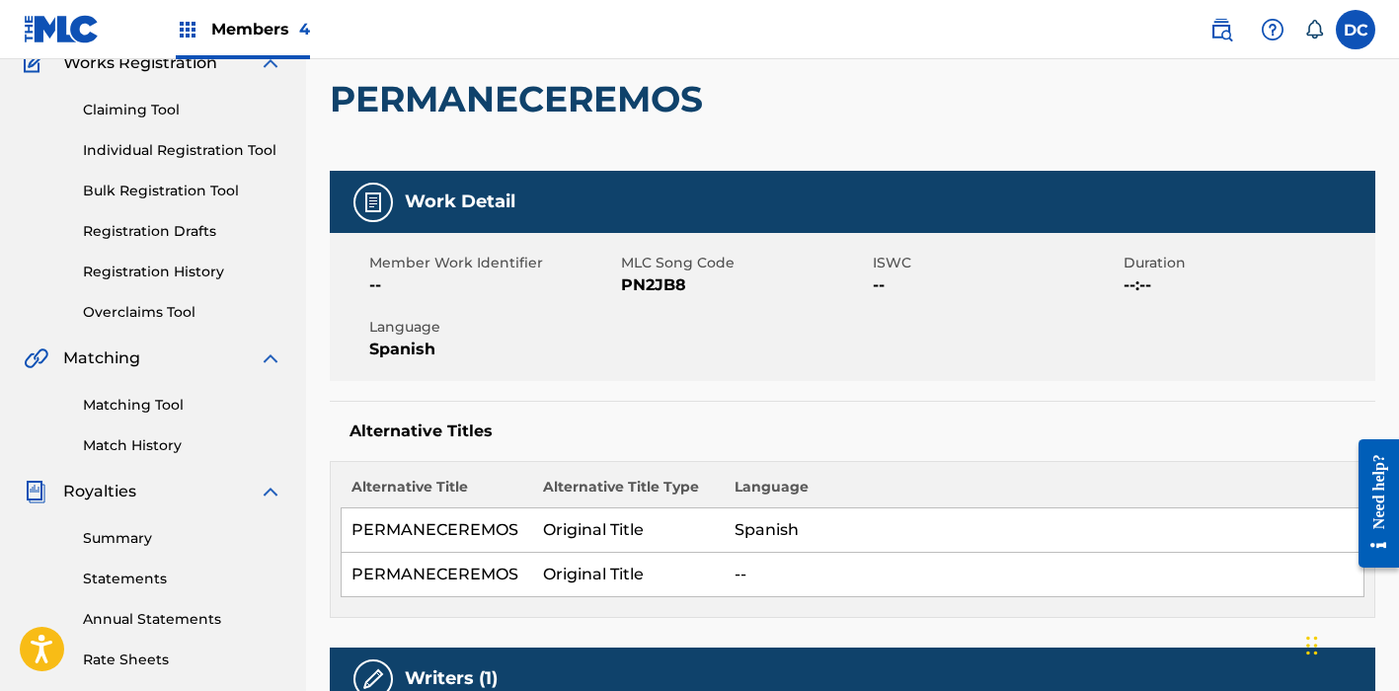
scroll to position [171, 0]
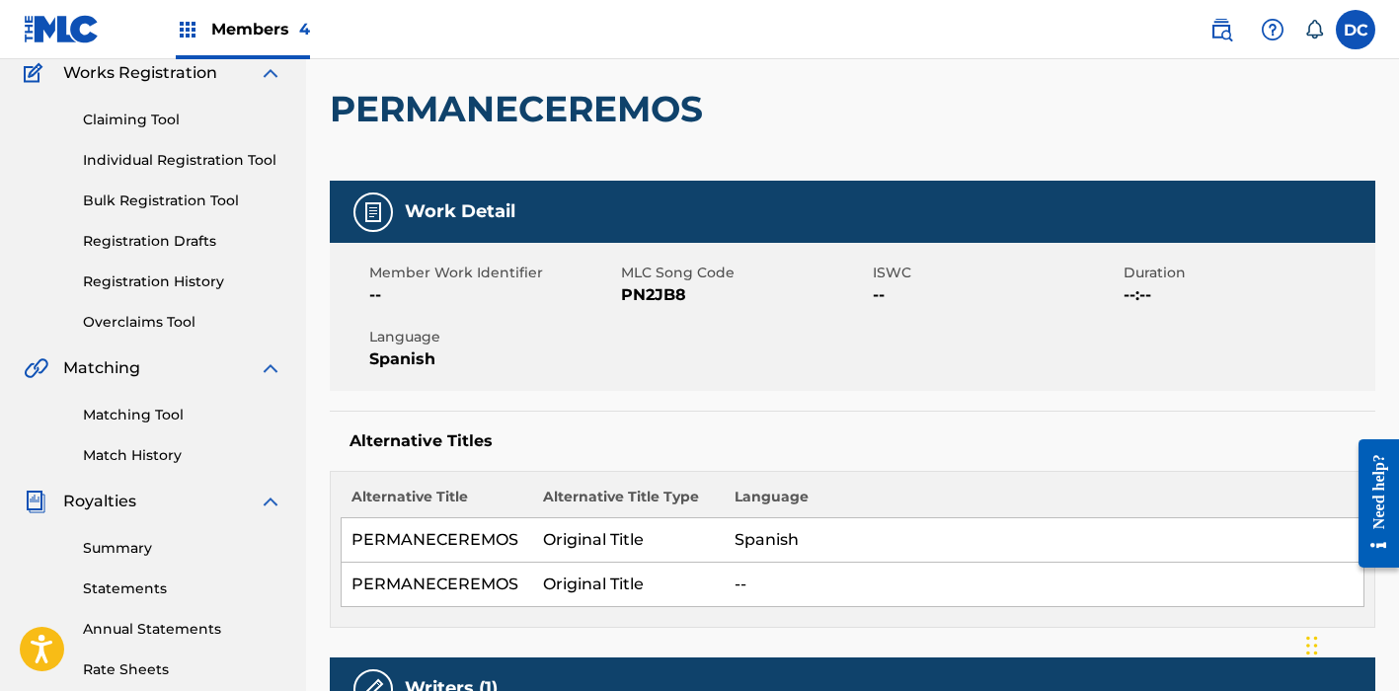
click at [636, 294] on span "PN2JB8" at bounding box center [744, 295] width 247 height 24
copy span "PN2JB8"
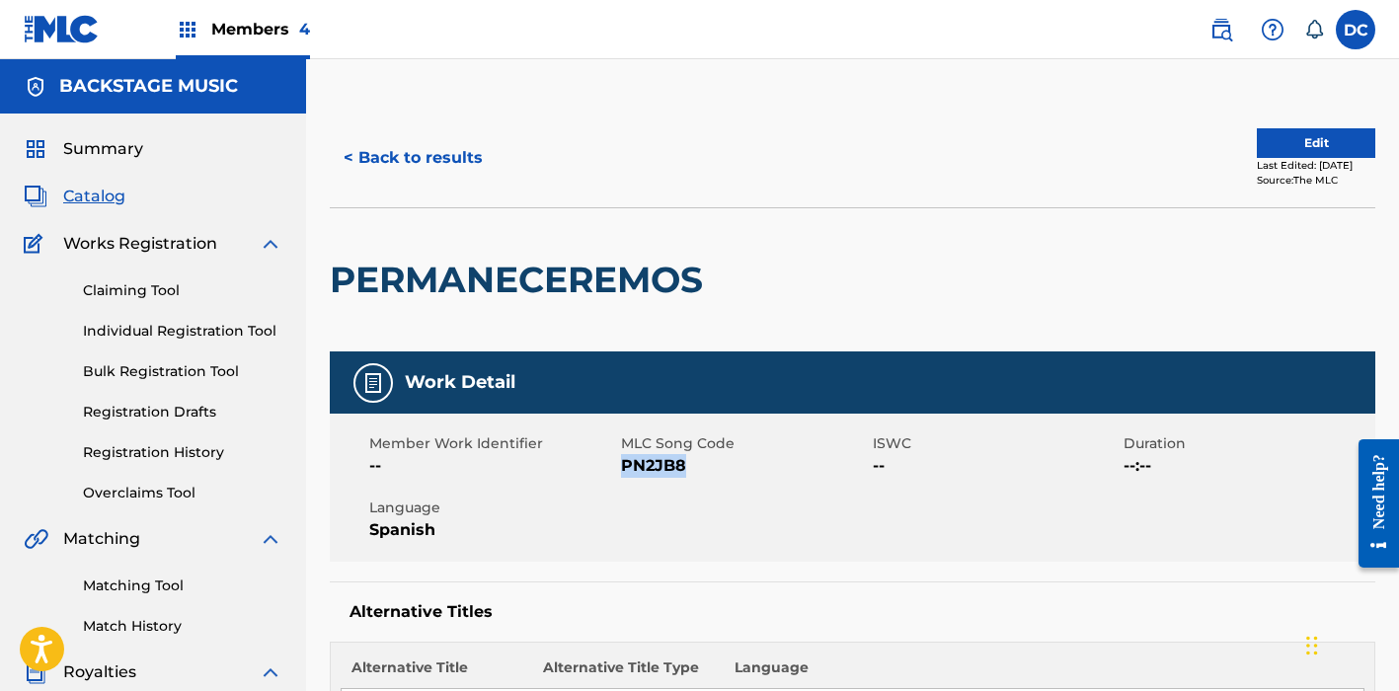
scroll to position [-2, 0]
click at [424, 158] on button "< Back to results" at bounding box center [413, 157] width 167 height 49
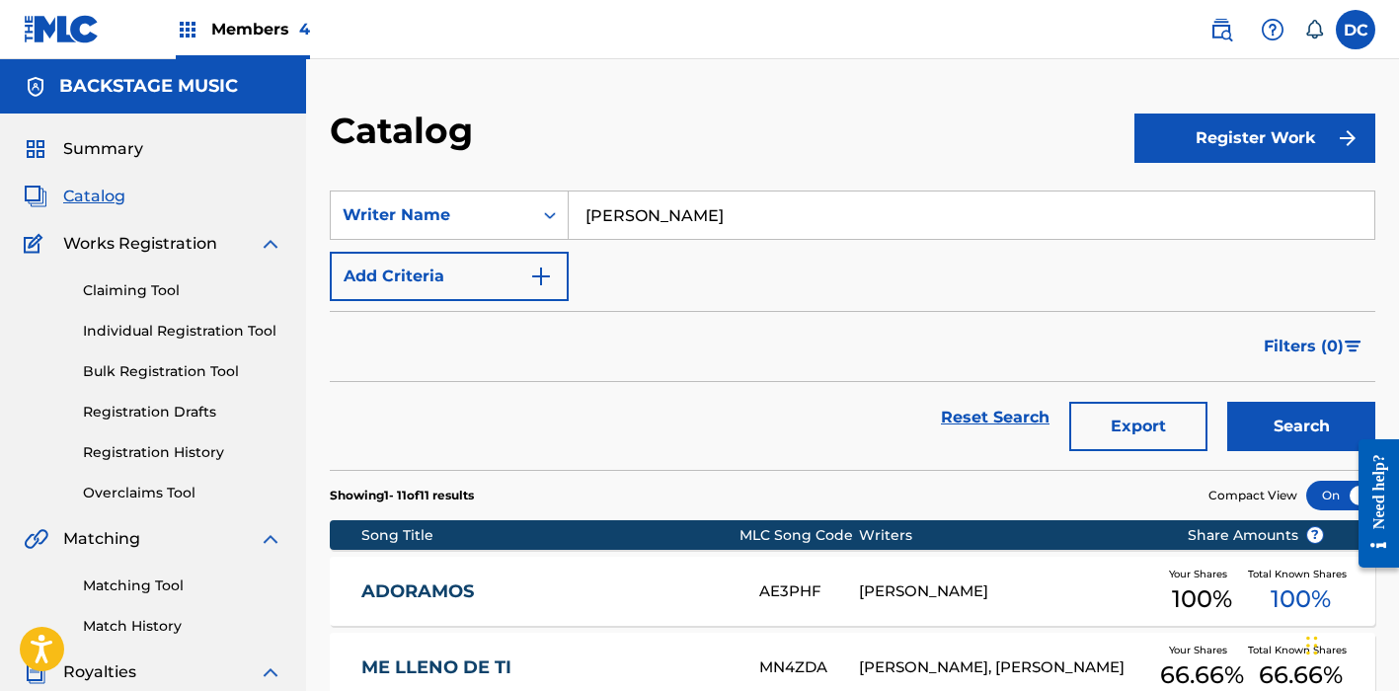
click at [587, 288] on div "SearchWithCriteria93910dd8-300d-4fd3-9eb6-3169cccf0df9 Writer Name [PERSON_NAME…" at bounding box center [852, 245] width 1045 height 111
click at [648, 297] on div "SearchWithCriteria93910dd8-300d-4fd3-9eb6-3169cccf0df9 Writer Name [PERSON_NAME…" at bounding box center [852, 245] width 1045 height 111
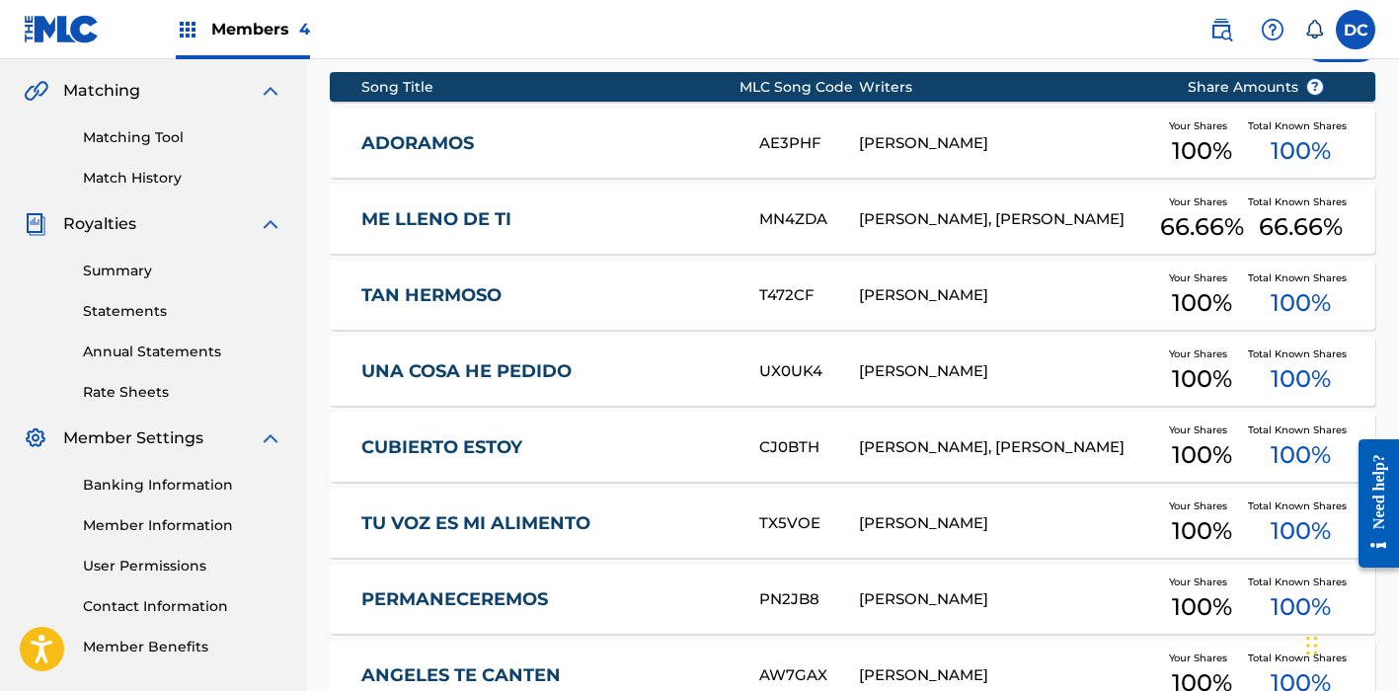
scroll to position [445, 0]
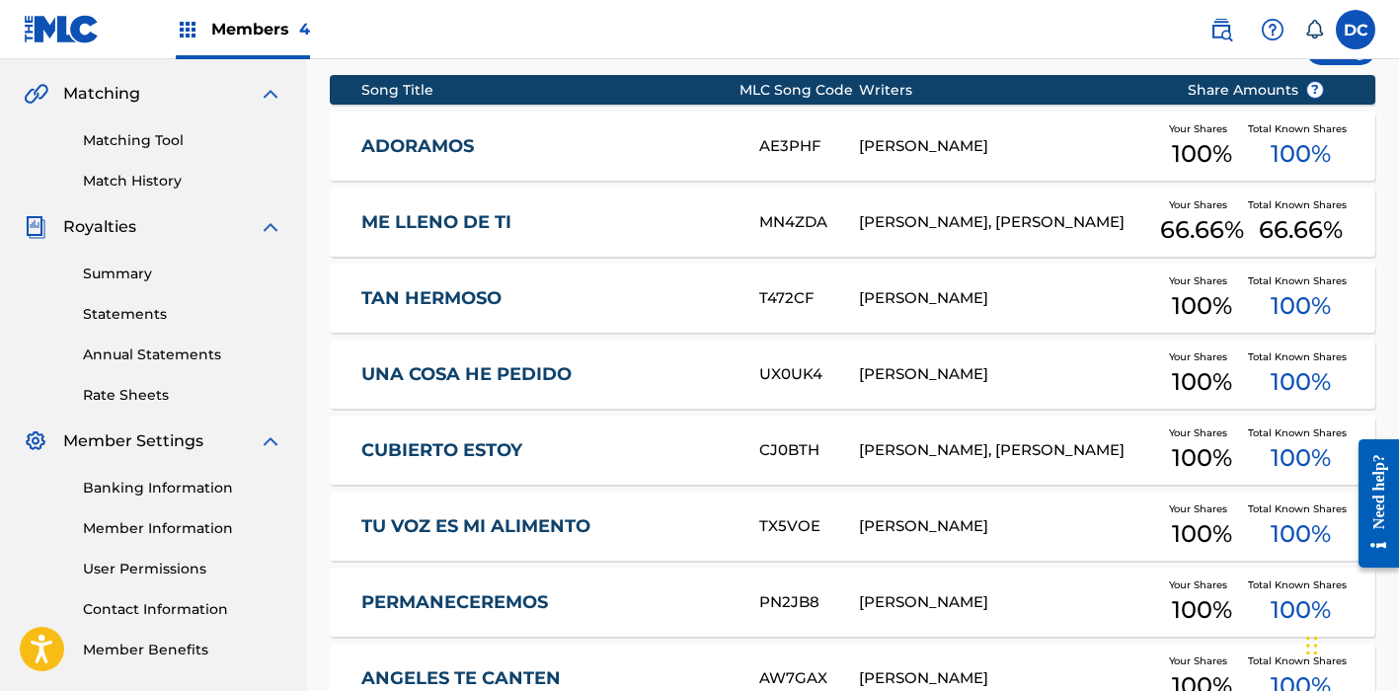
click at [755, 367] on div "UNA COSA HE PEDIDO" at bounding box center [560, 374] width 399 height 23
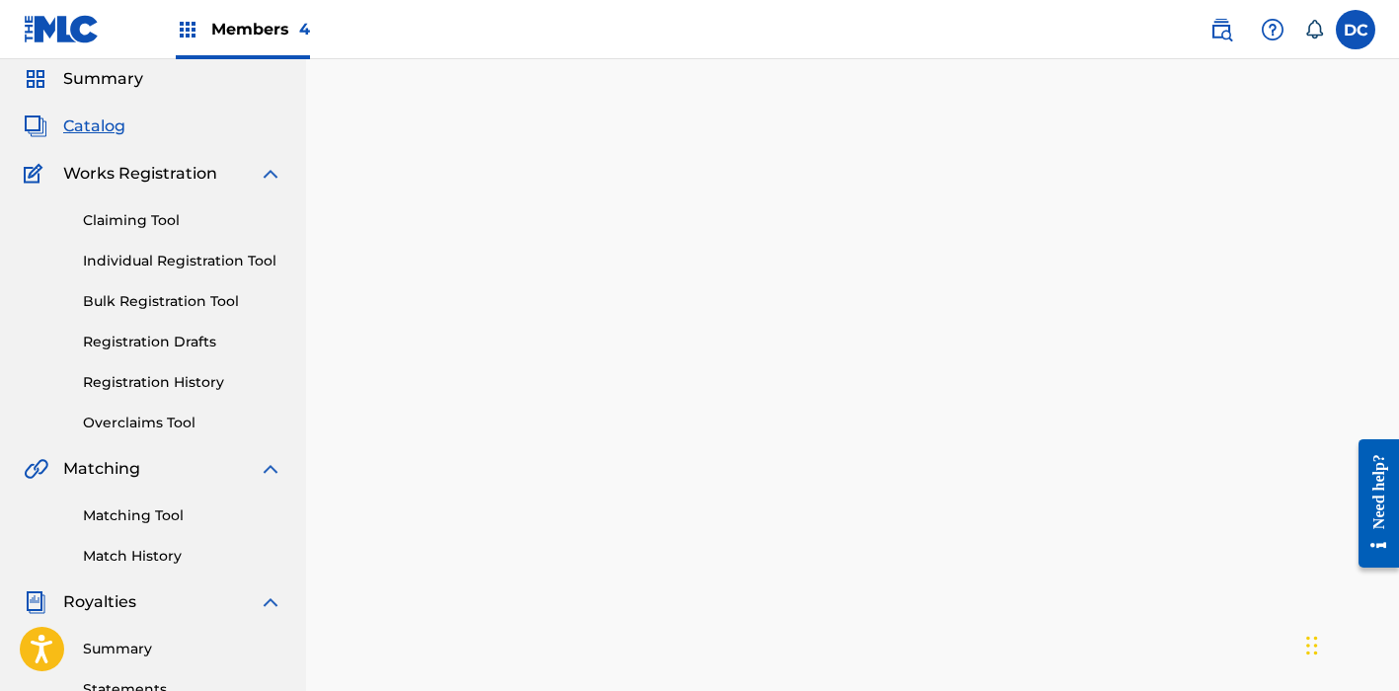
scroll to position [86, 0]
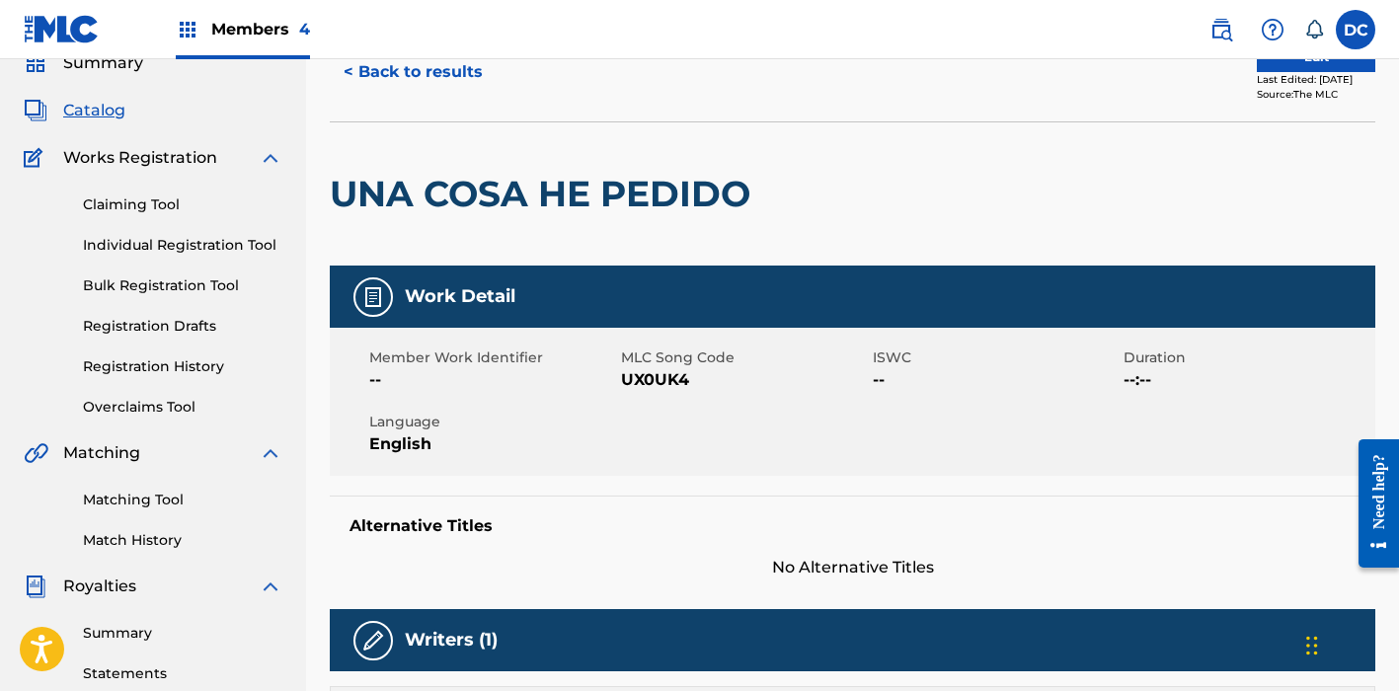
click at [652, 377] on span "UX0UK4" at bounding box center [744, 380] width 247 height 24
copy span "UX0UK4"
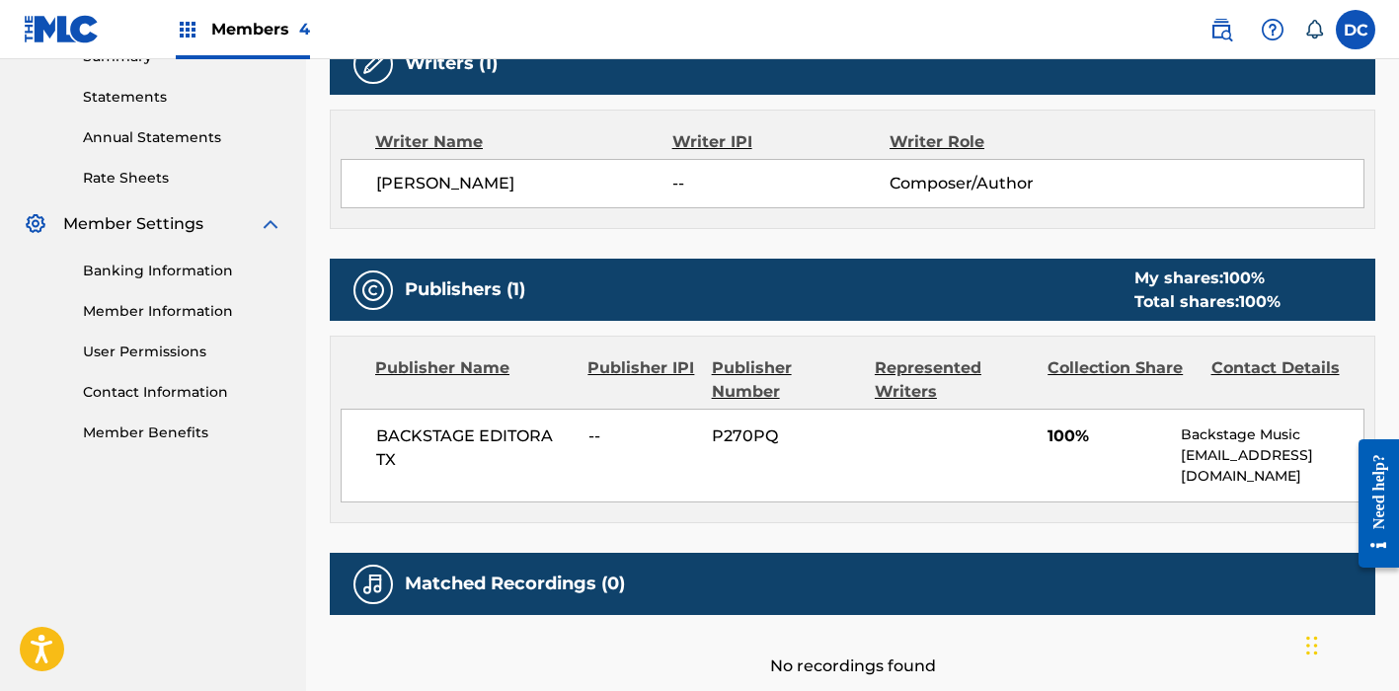
scroll to position [365, 0]
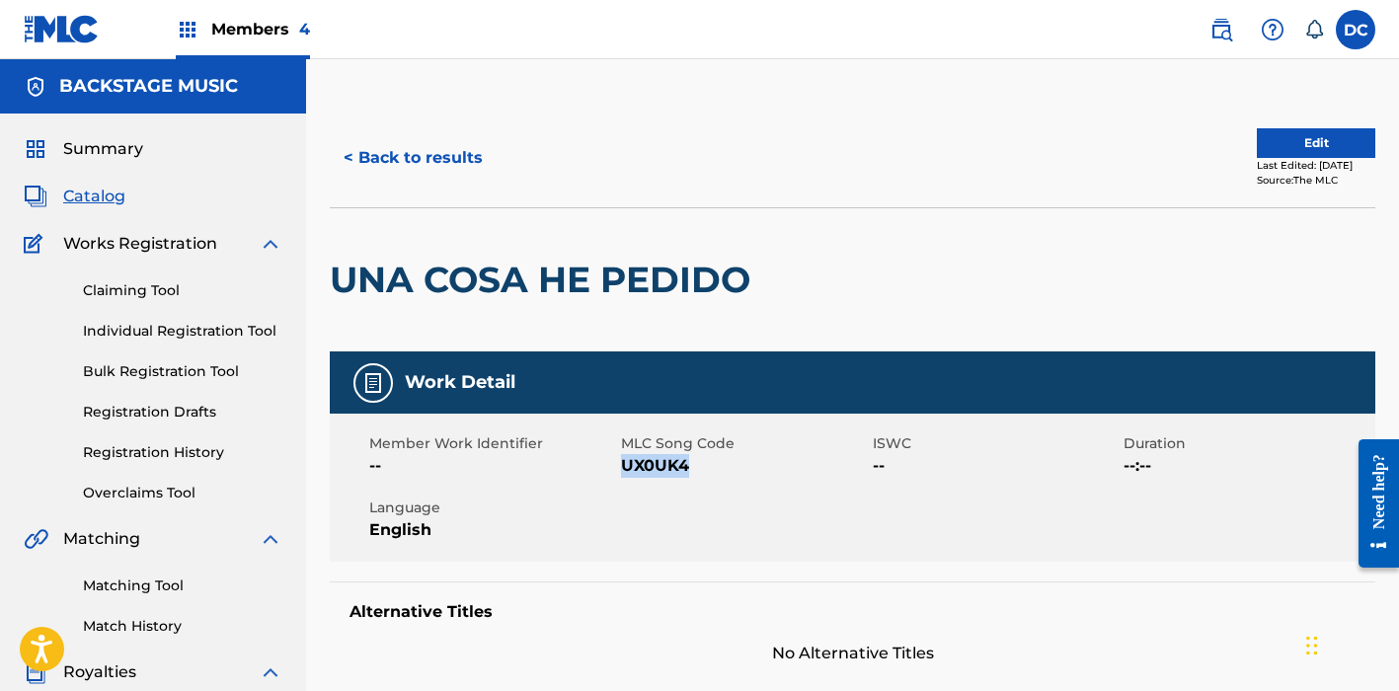
click at [445, 172] on button "< Back to results" at bounding box center [413, 157] width 167 height 49
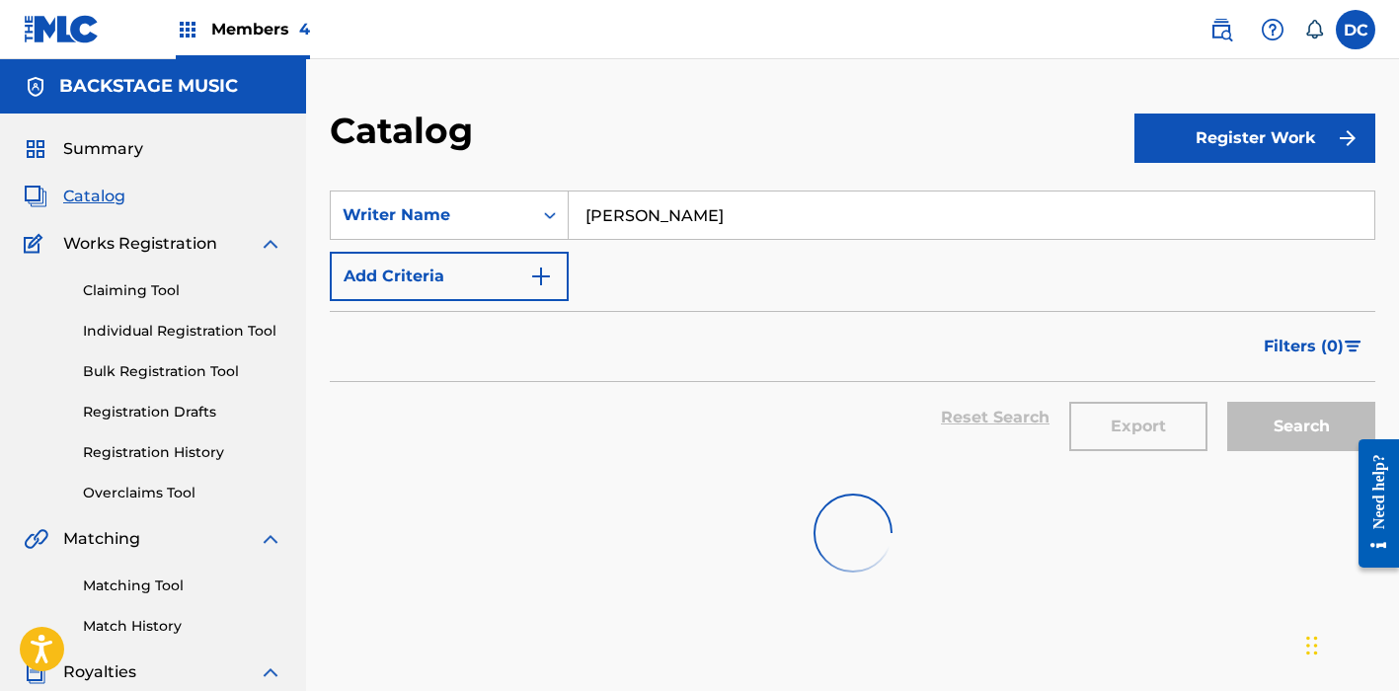
scroll to position [445, 0]
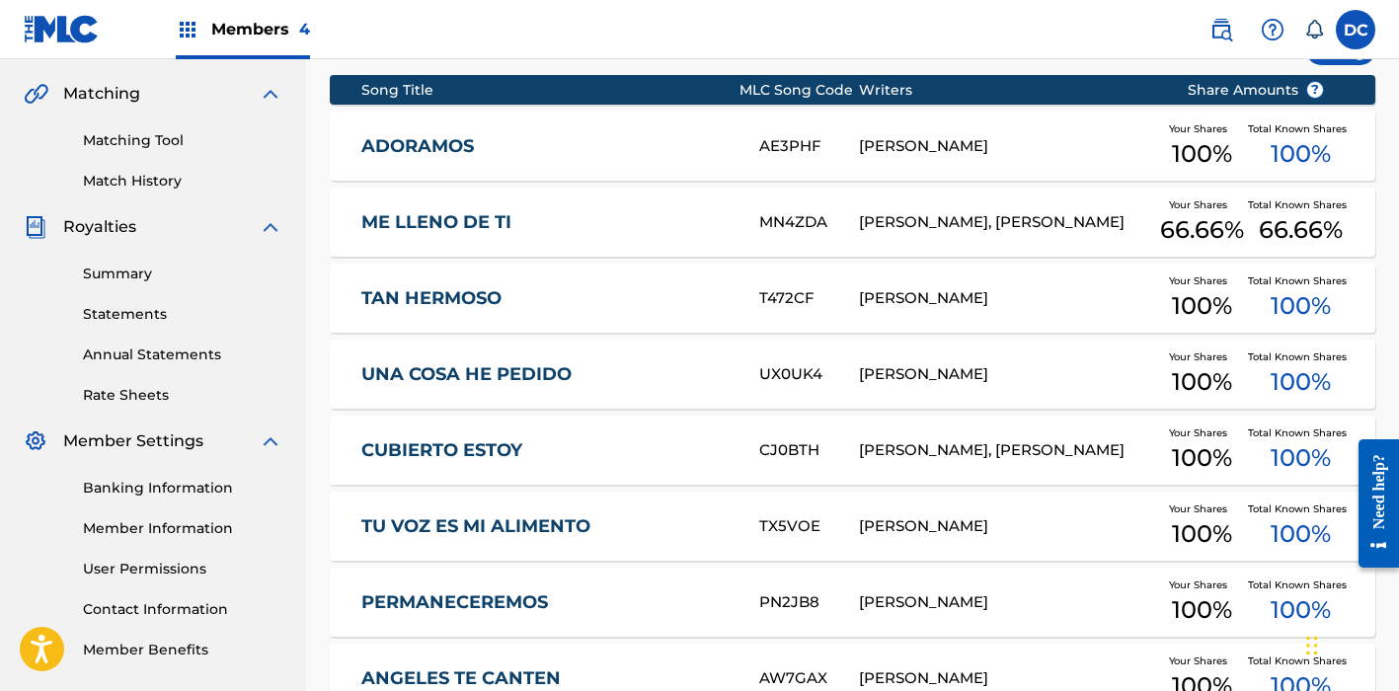
click at [572, 289] on link "TAN HERMOSO" at bounding box center [547, 298] width 372 height 23
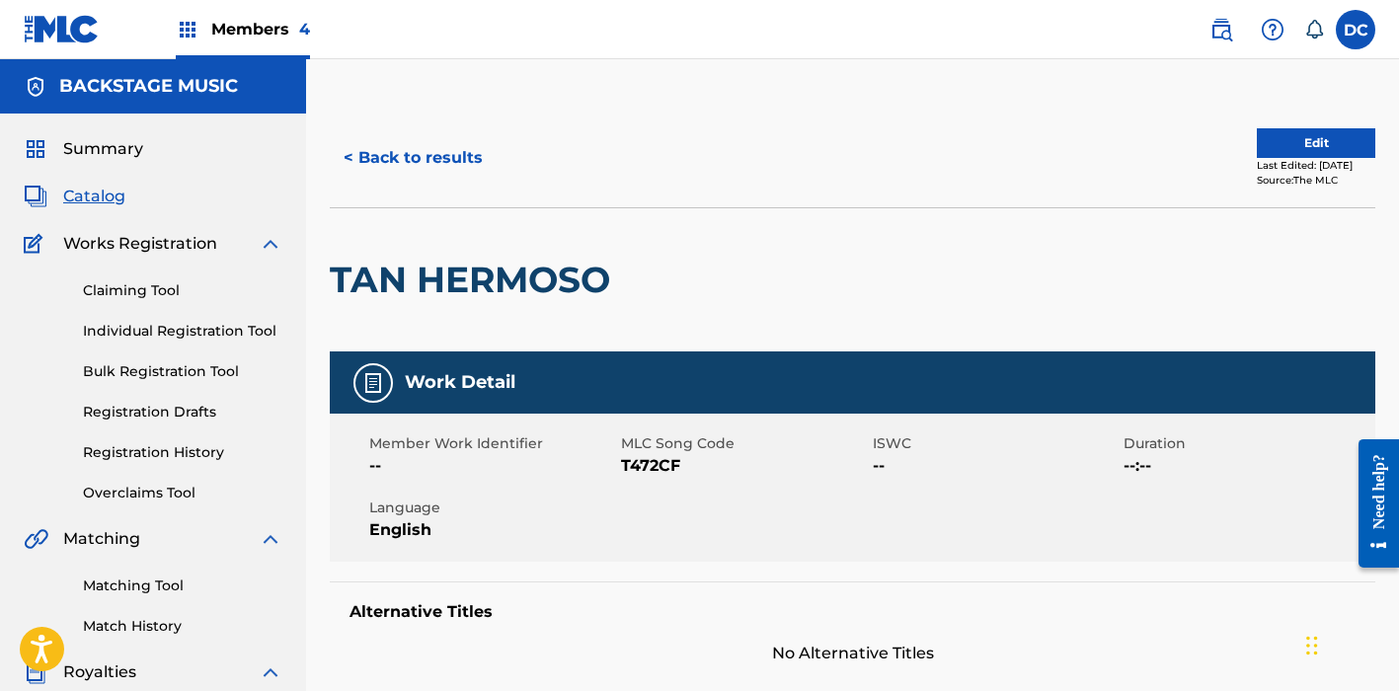
click at [636, 466] on span "T472CF" at bounding box center [744, 466] width 247 height 24
copy span "T472CF"
